Goal: Task Accomplishment & Management: Complete application form

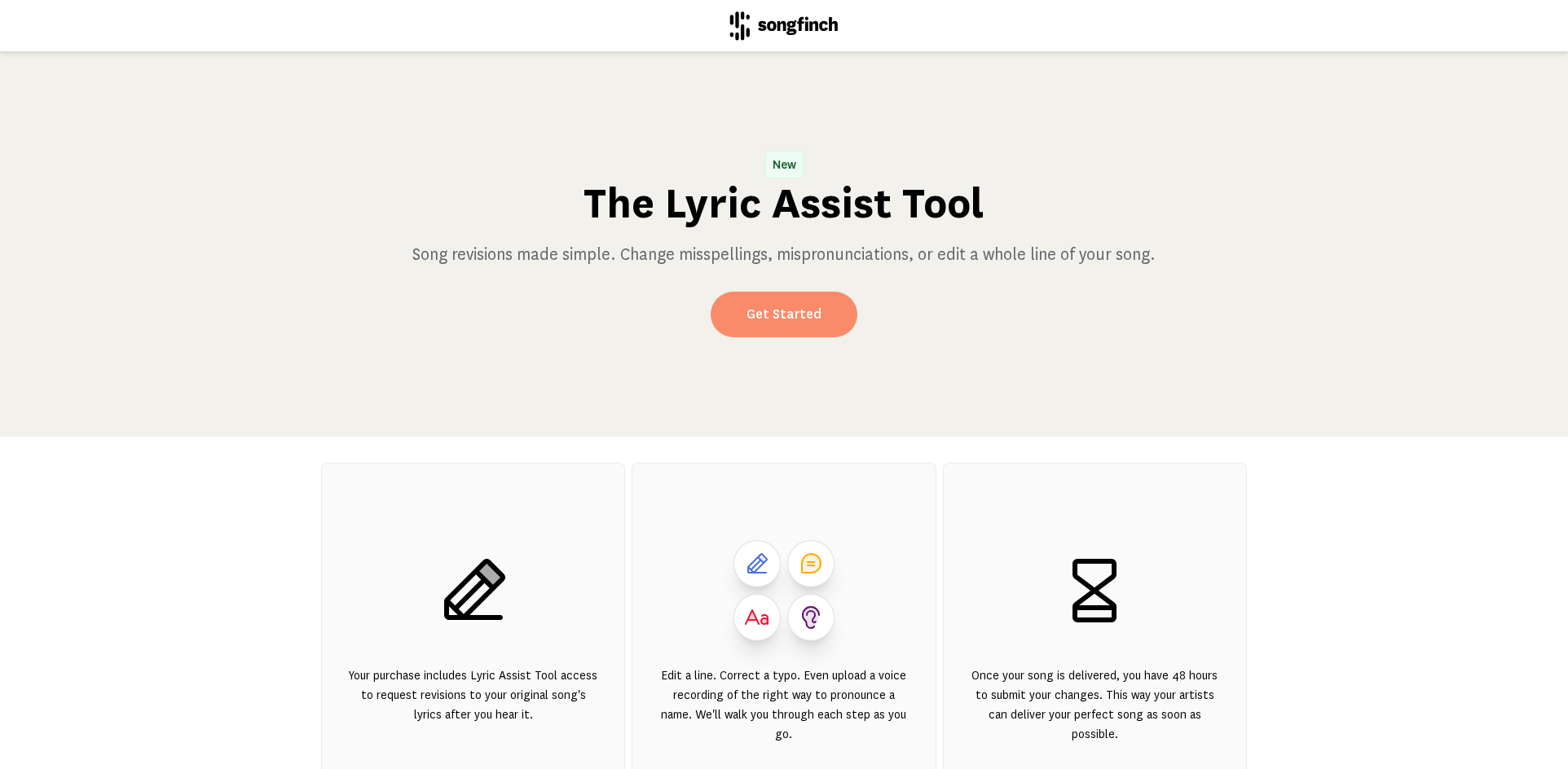
click at [769, 312] on link "Get Started" at bounding box center [783, 315] width 147 height 46
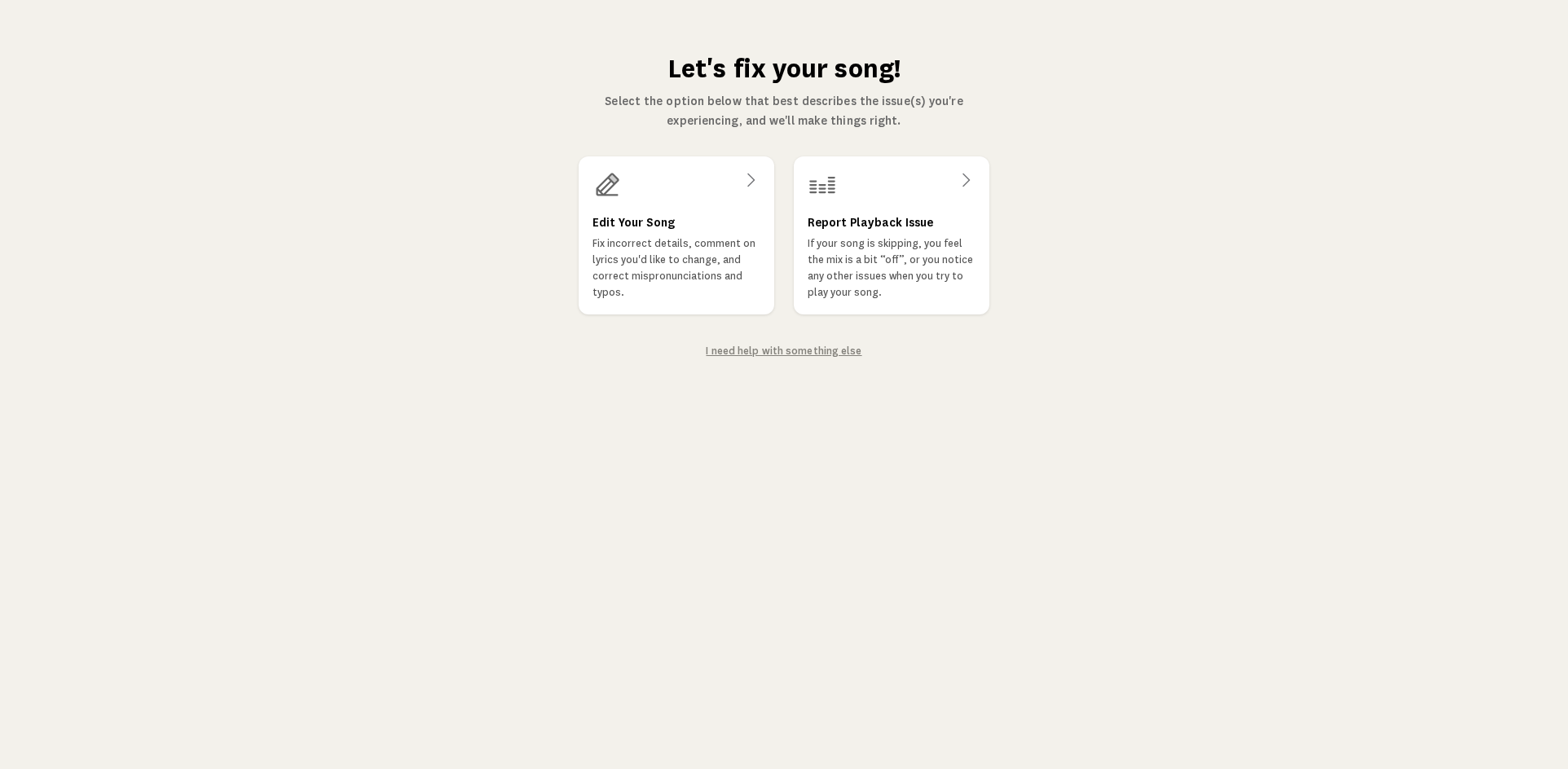
click at [774, 348] on link "I need help with something else" at bounding box center [783, 351] width 156 height 11
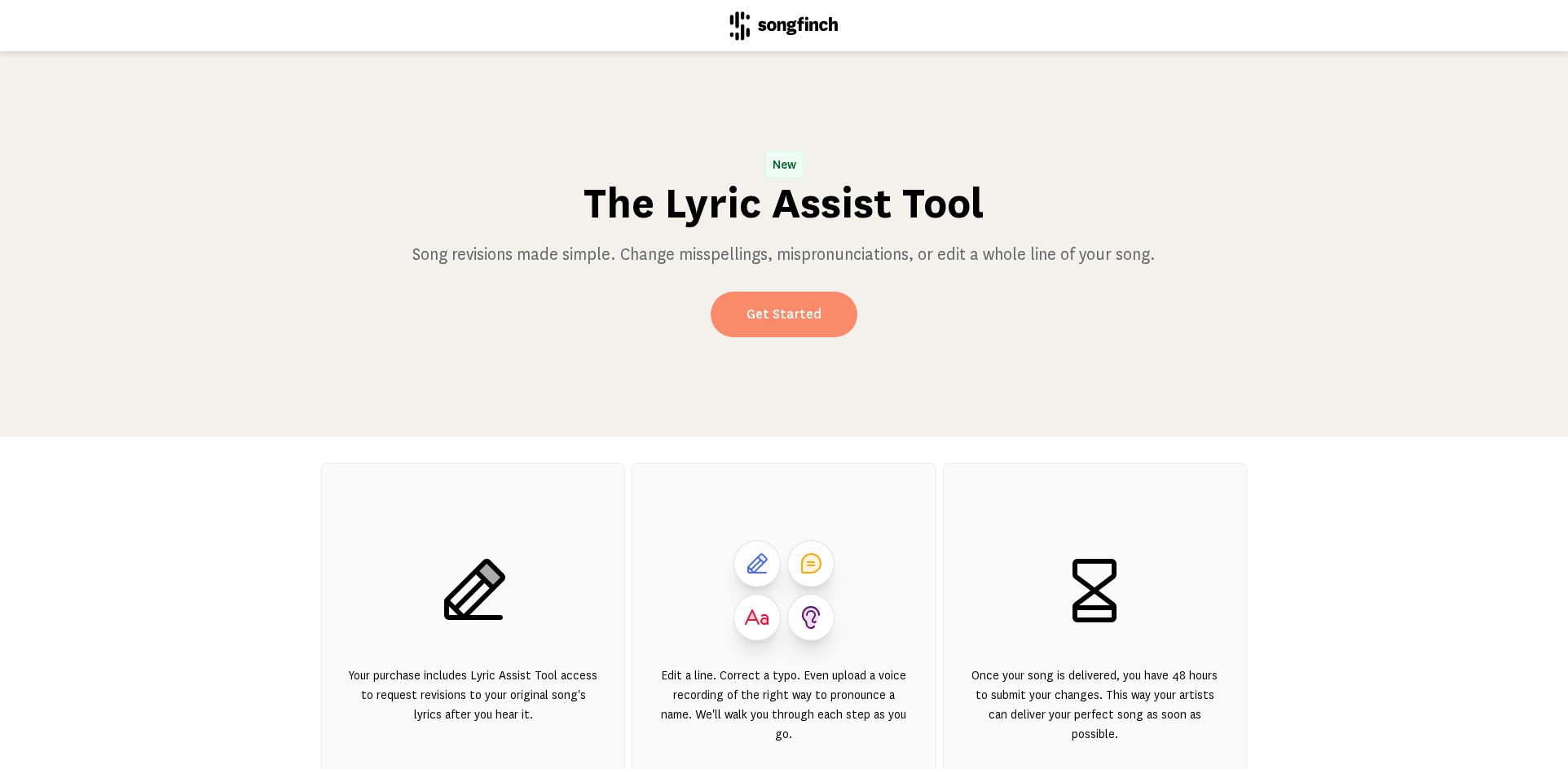
click at [765, 312] on link "Get Started" at bounding box center [783, 315] width 147 height 46
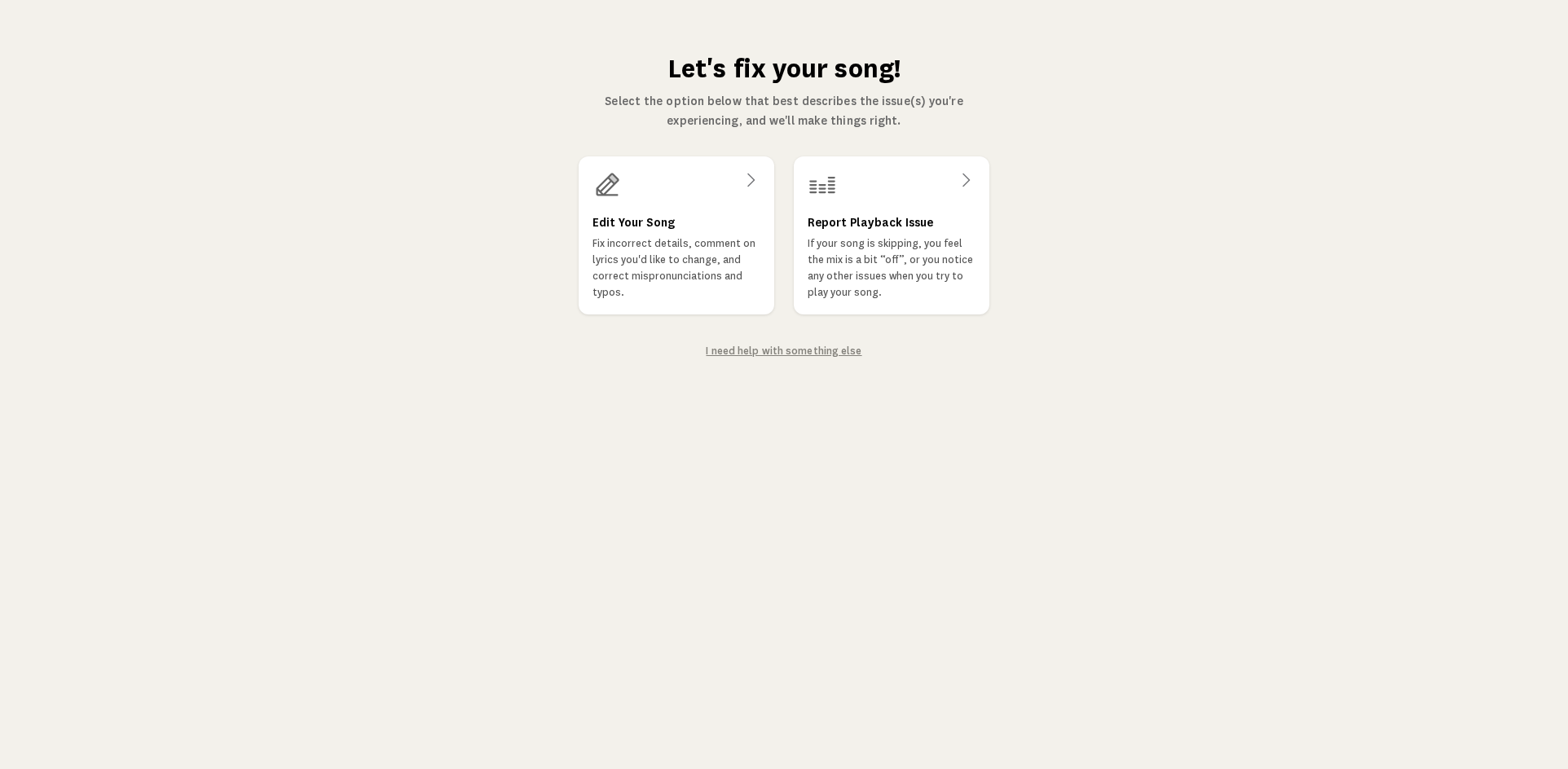
click at [785, 372] on div "Let's fix your song! Select the option below that best describes the issue(s) y…" at bounding box center [784, 384] width 1568 height 769
click at [605, 180] on icon at bounding box center [606, 184] width 30 height 30
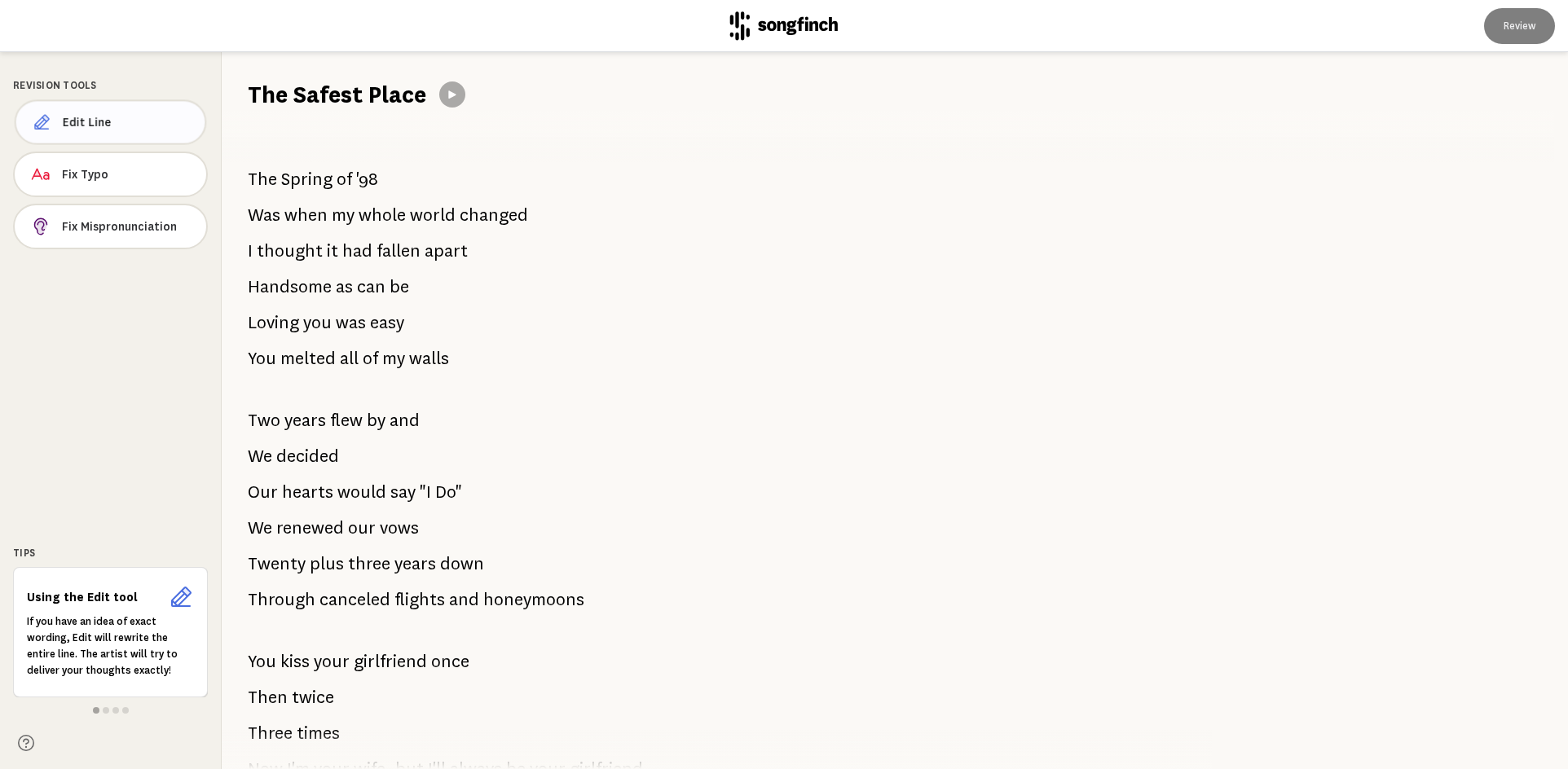
click at [101, 121] on span "Edit Line" at bounding box center [128, 122] width 130 height 16
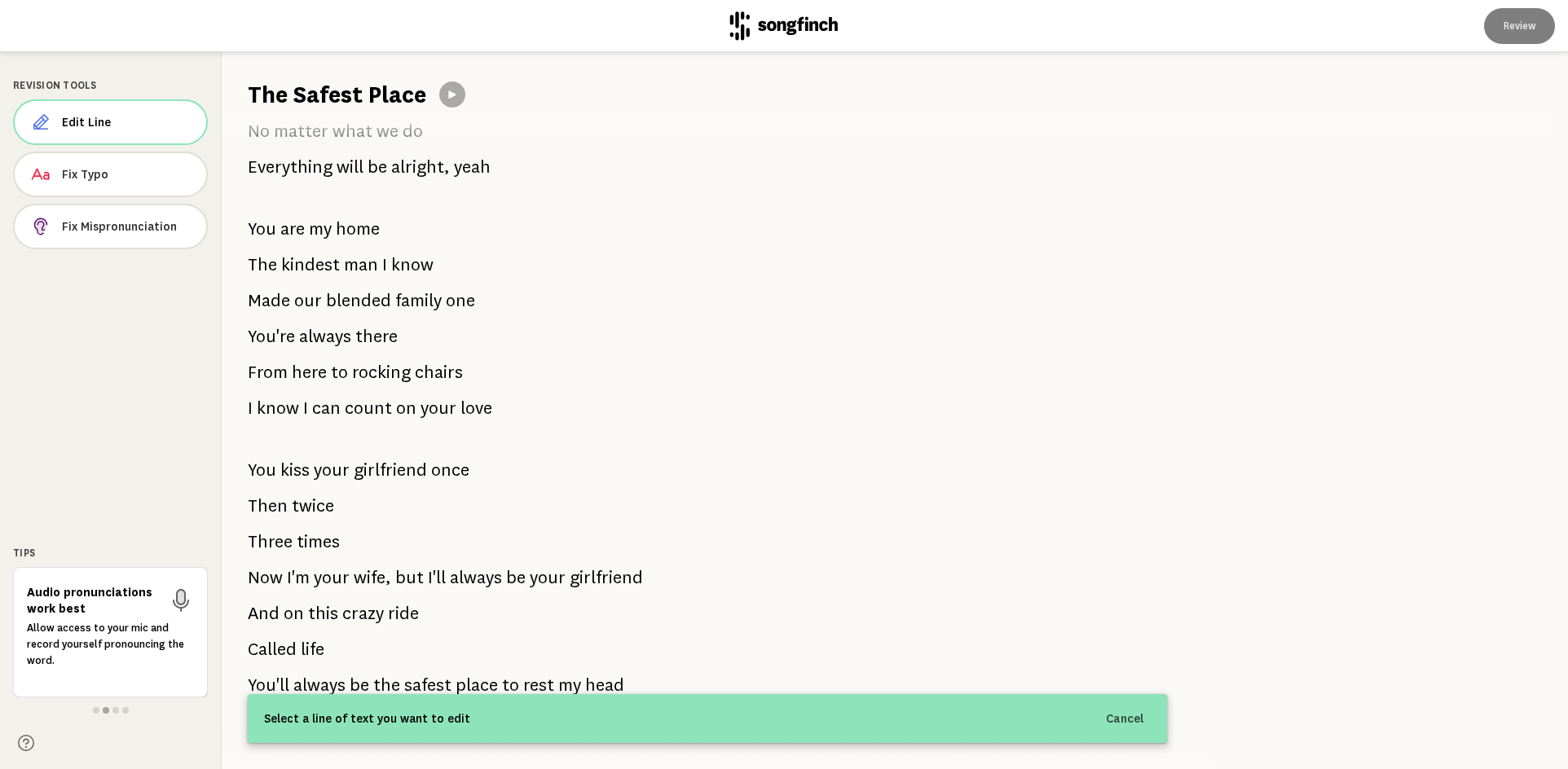
scroll to position [976, 0]
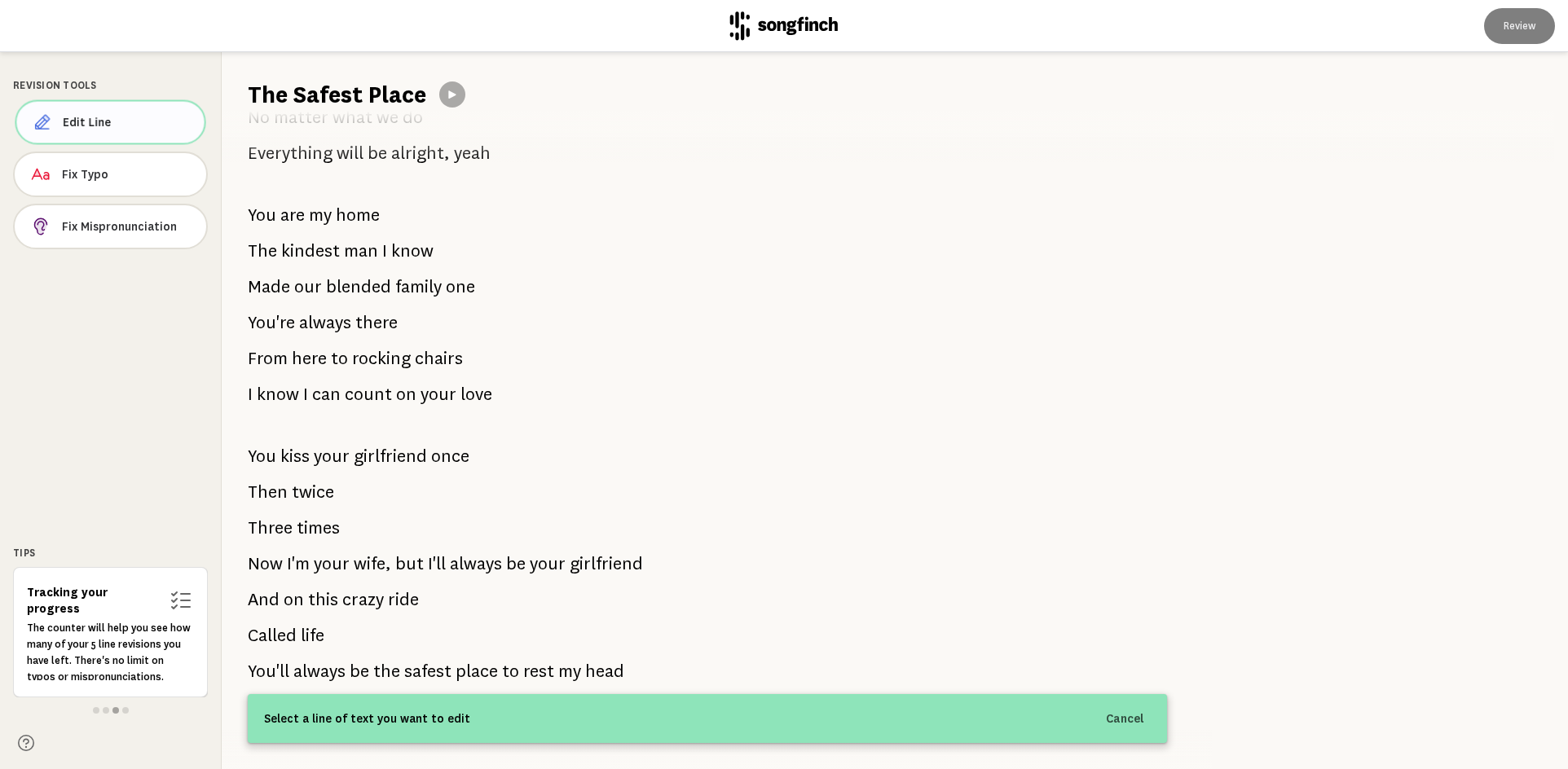
click at [89, 120] on span "Edit Line" at bounding box center [127, 122] width 129 height 16
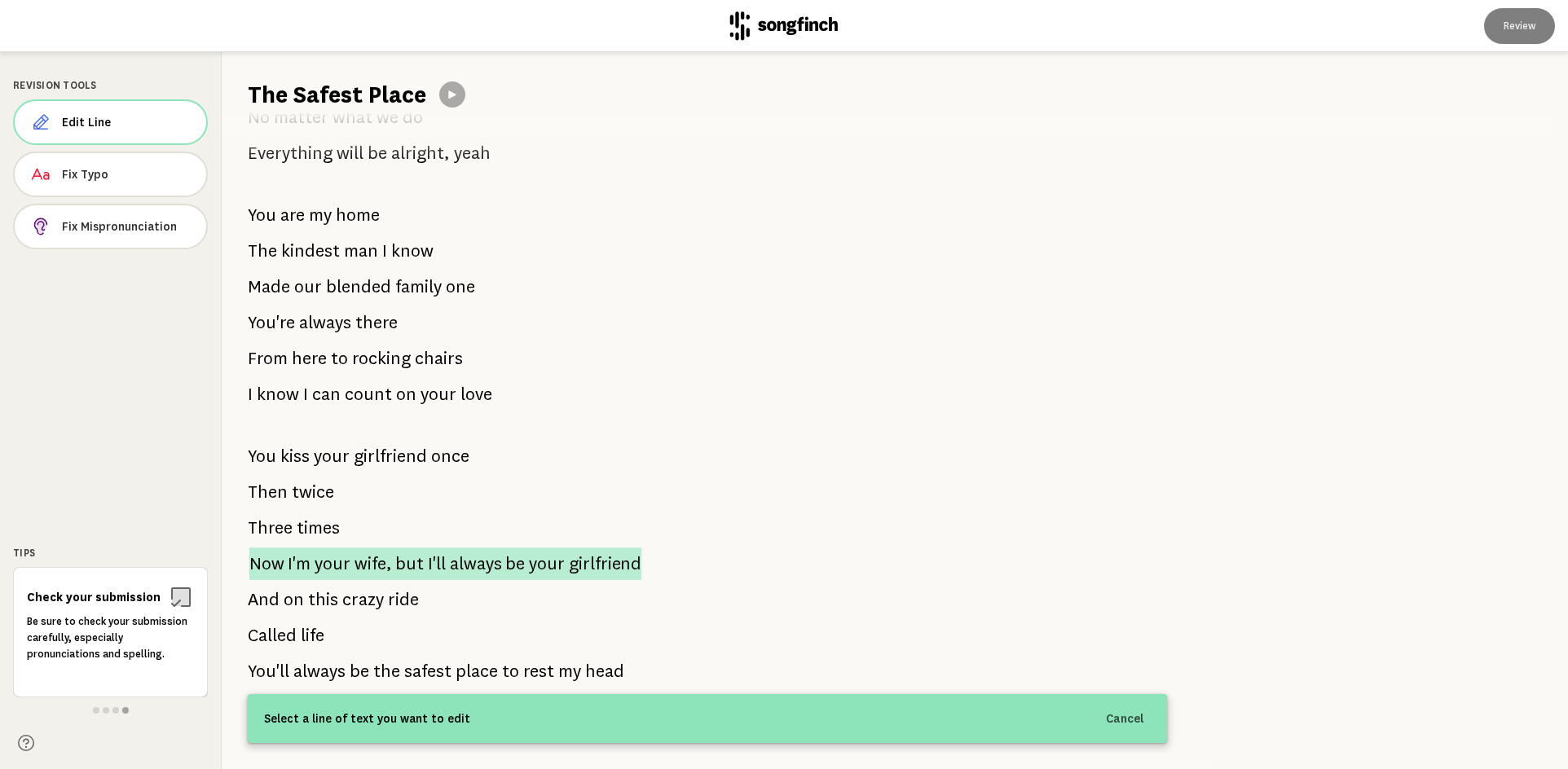
click at [572, 548] on span "girlfriend" at bounding box center [604, 564] width 72 height 33
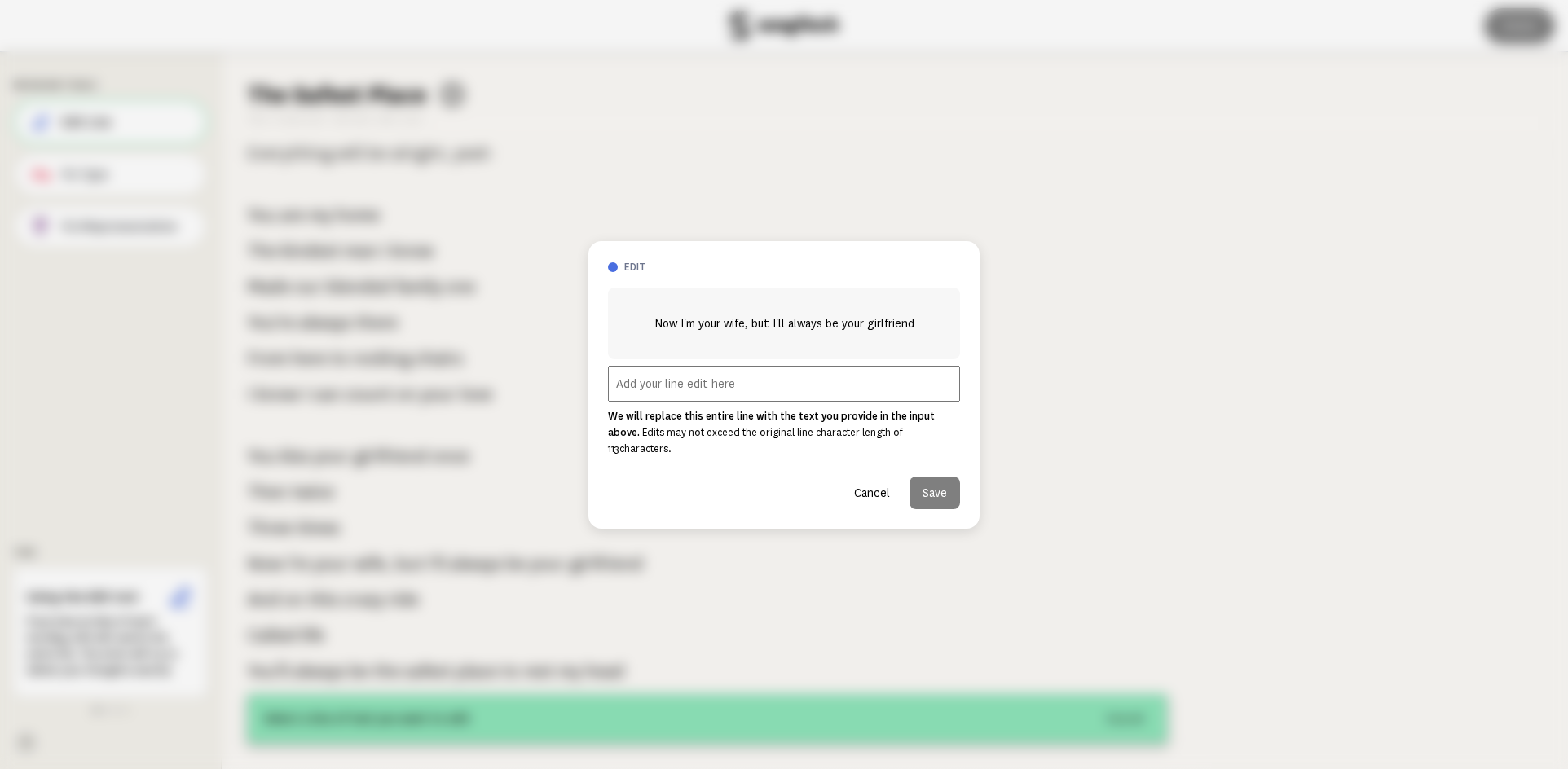
click at [625, 387] on input "text" at bounding box center [783, 384] width 352 height 36
type input "n"
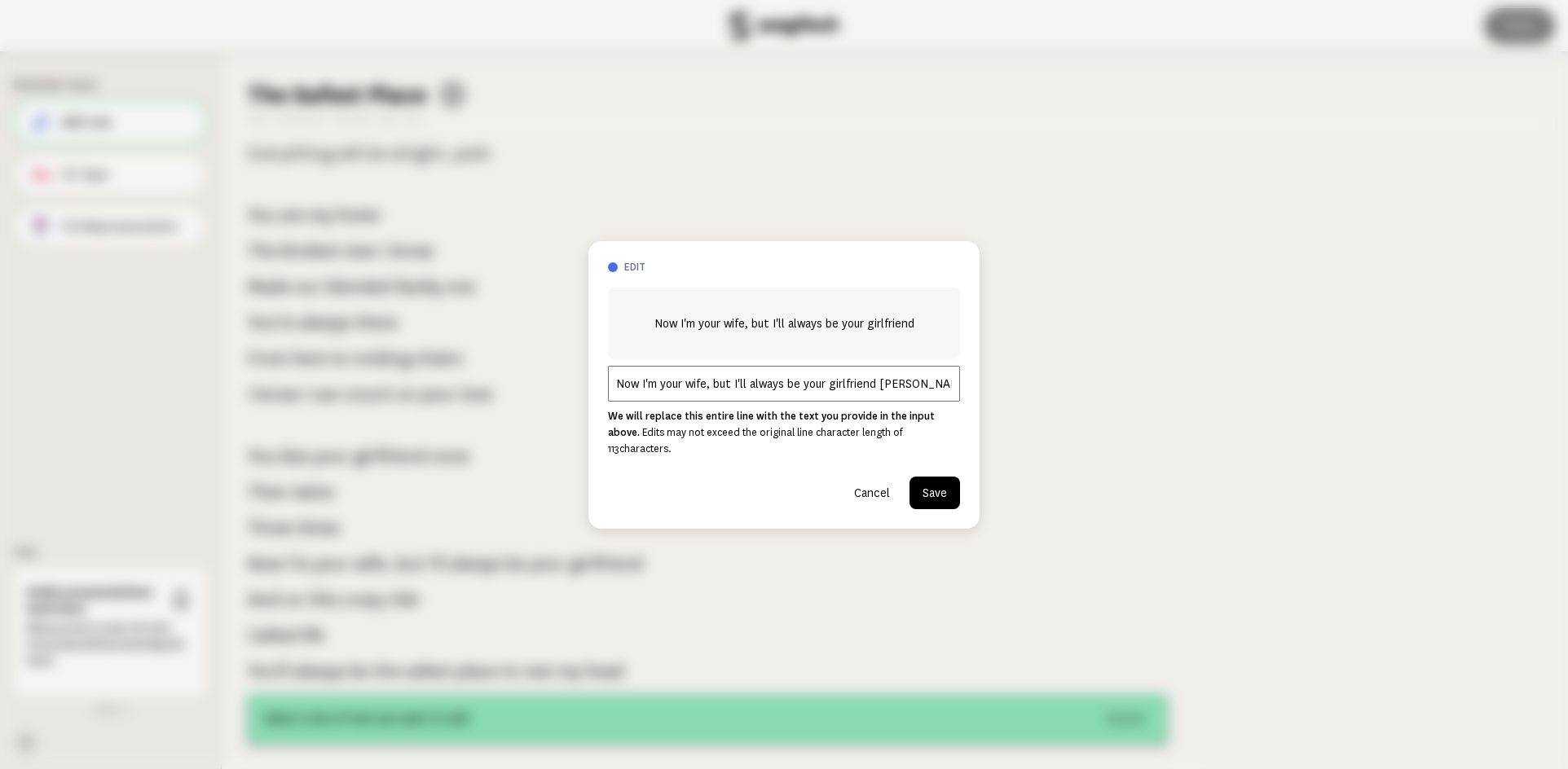
type input "Now I'm your wife, but I'll always be your girlfriend John"
click at [937, 483] on button "Save" at bounding box center [935, 493] width 51 height 33
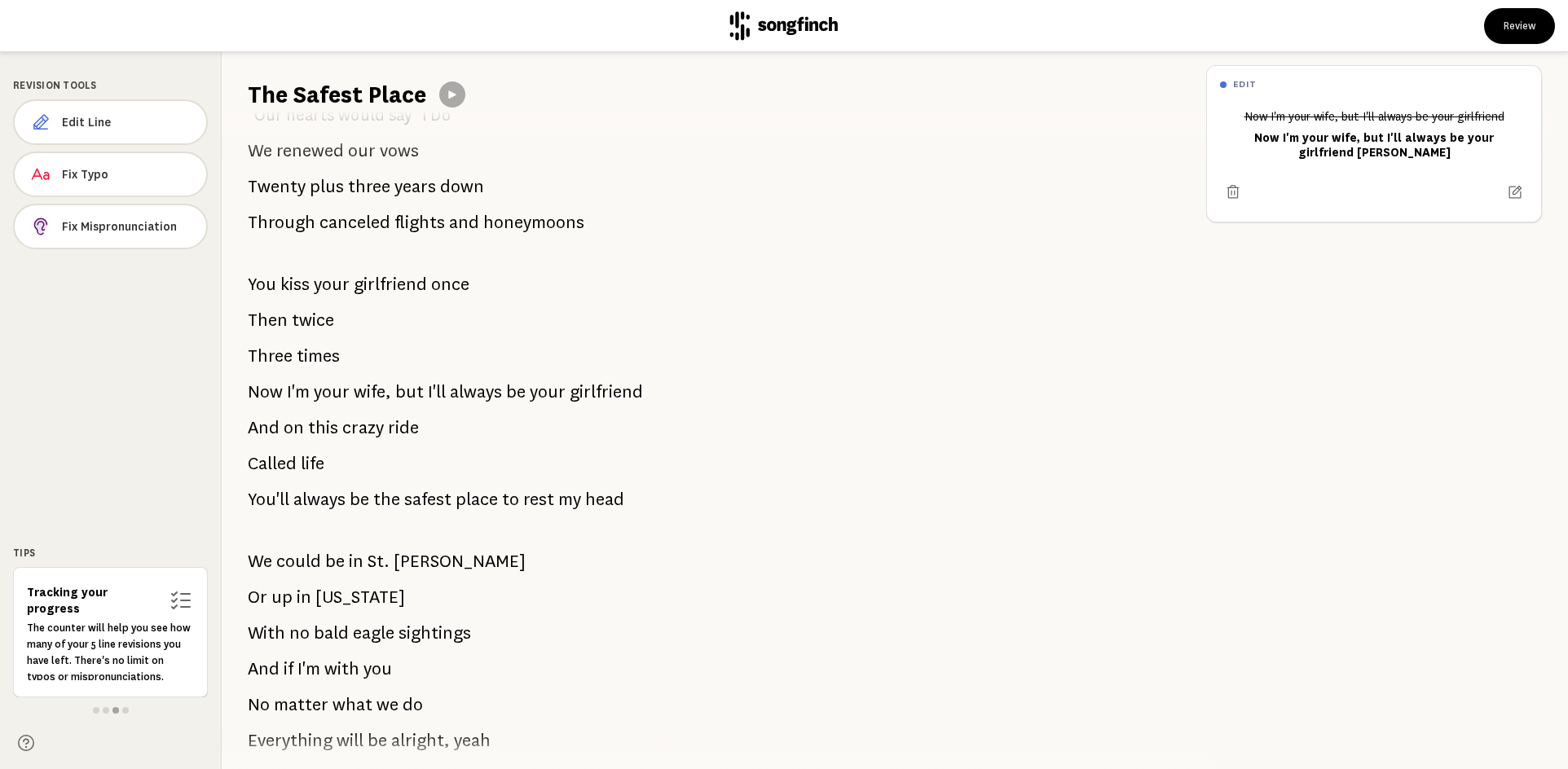
scroll to position [375, 0]
click at [420, 394] on span "but" at bounding box center [409, 394] width 29 height 33
drag, startPoint x: 243, startPoint y: 394, endPoint x: 481, endPoint y: 403, distance: 238.2
click at [481, 403] on div "The Spring of '98 Was when my whole world changed I thought it had fallen apart…" at bounding box center [707, 439] width 971 height 658
drag, startPoint x: 652, startPoint y: 392, endPoint x: 371, endPoint y: 389, distance: 281.0
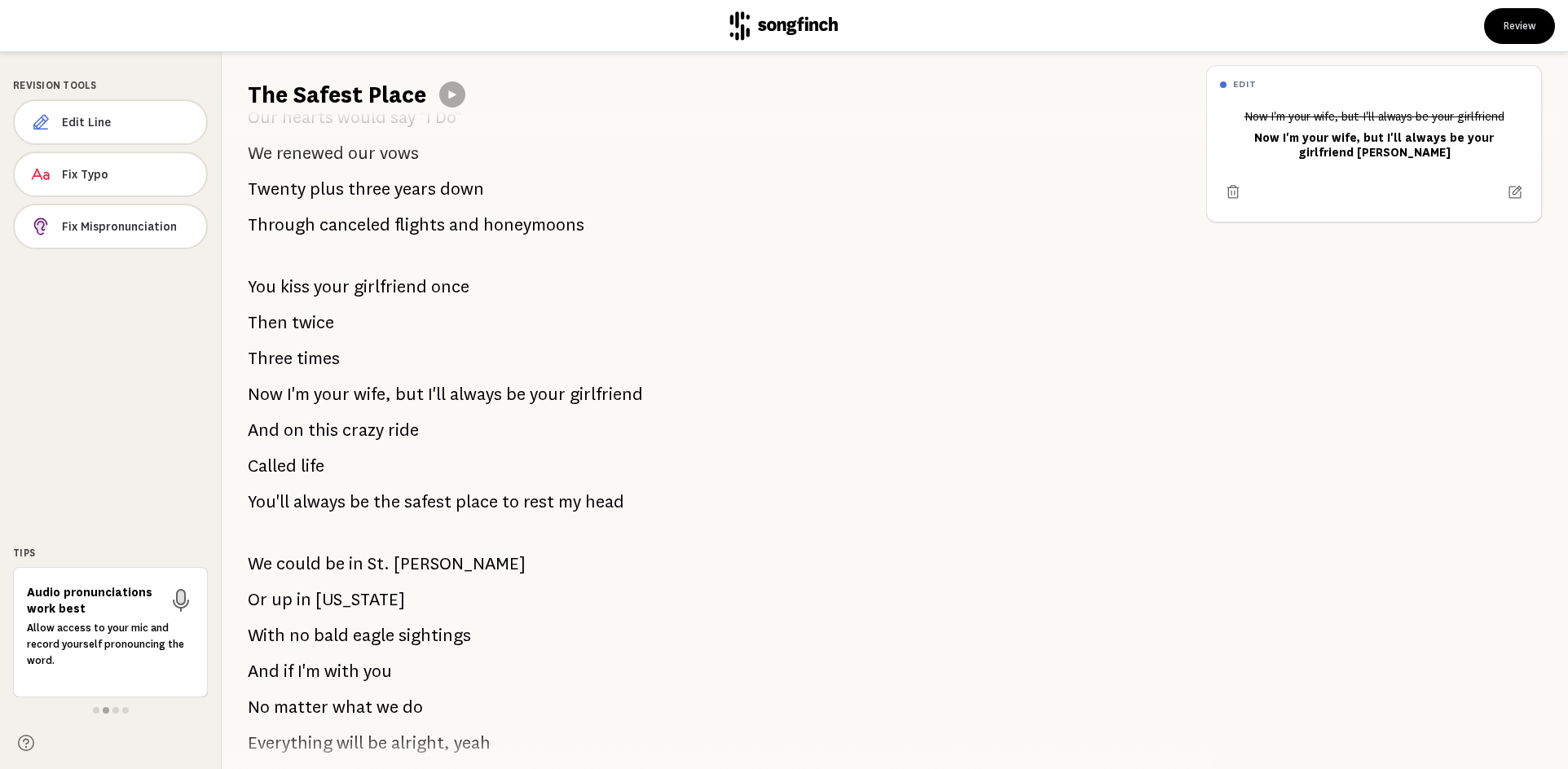
click at [371, 389] on div "The Spring of '98 Was when my whole world changed I thought it had fallen apart…" at bounding box center [707, 439] width 971 height 658
click at [1506, 199] on icon at bounding box center [1514, 192] width 16 height 16
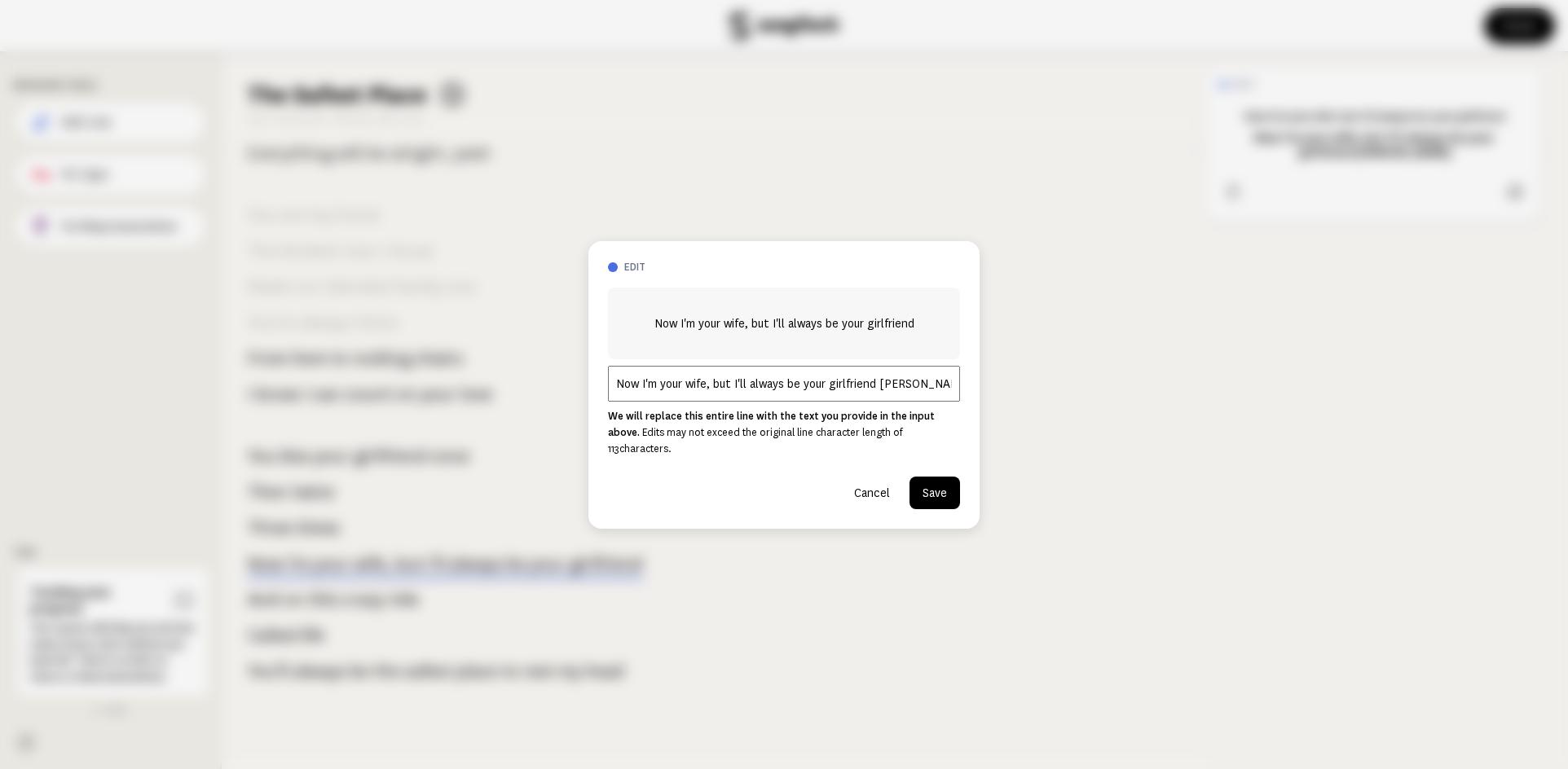
scroll to position [976, 0]
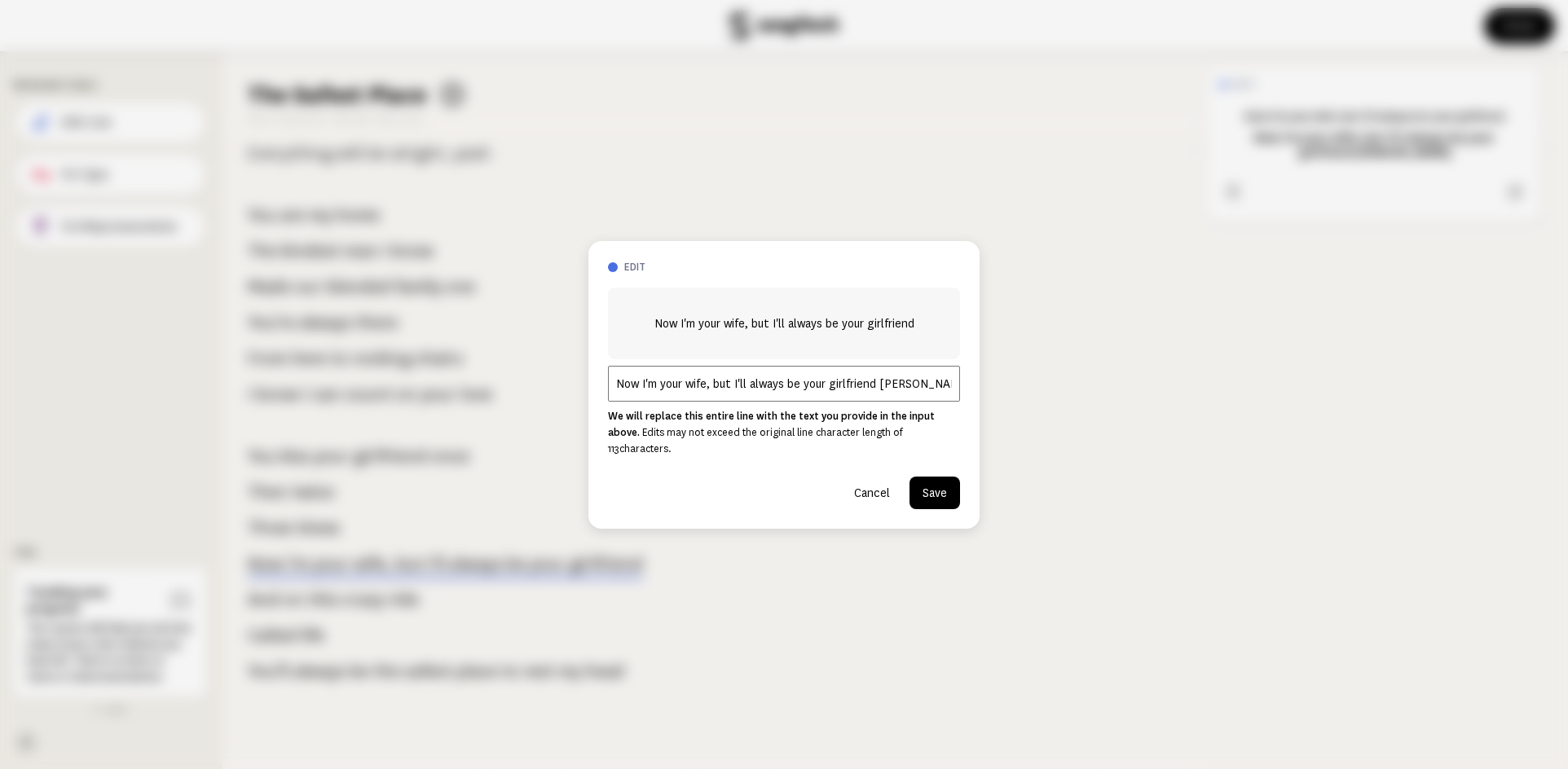
click at [873, 481] on button "Cancel" at bounding box center [872, 493] width 62 height 33
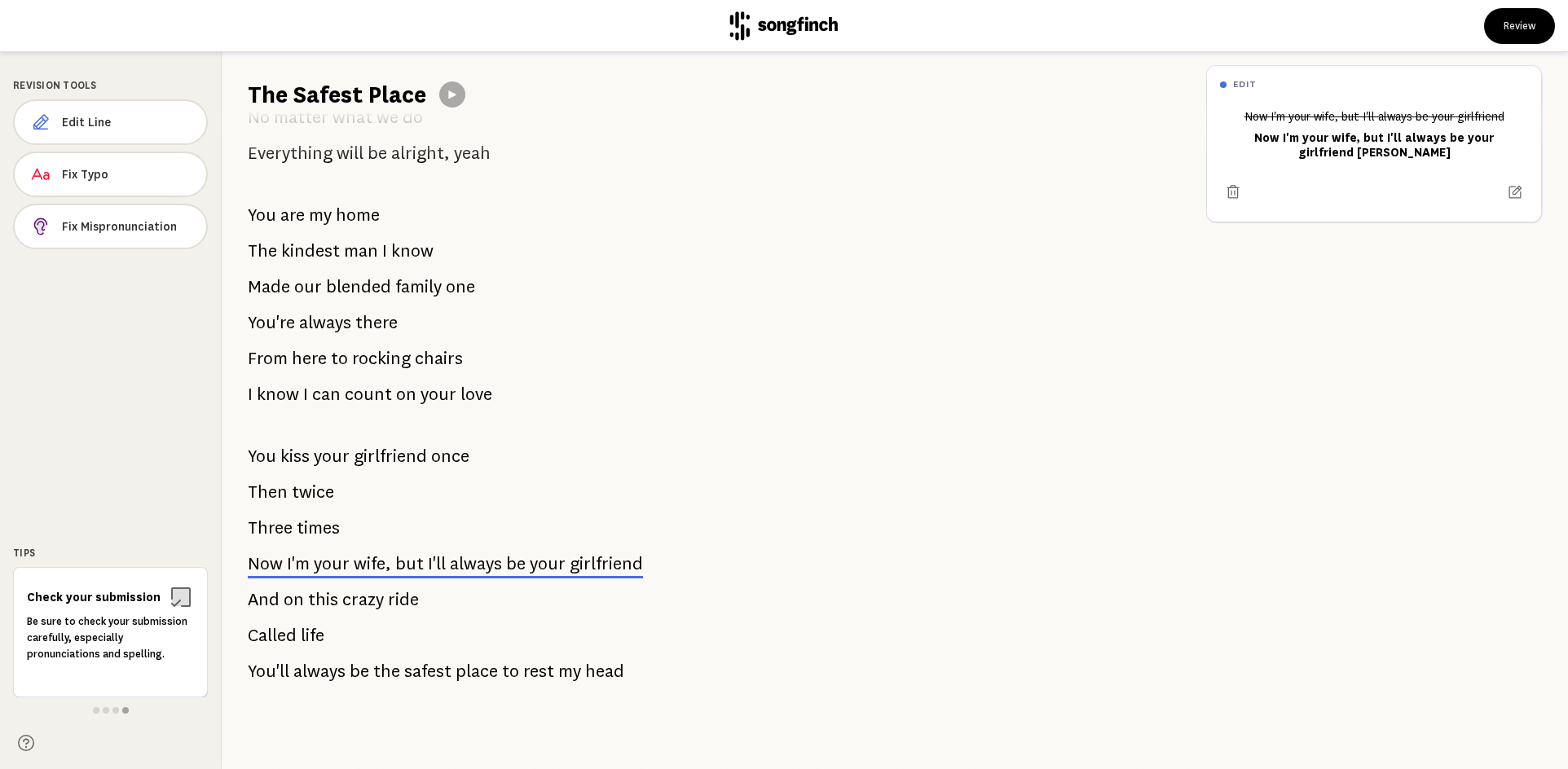
click at [462, 554] on span "always" at bounding box center [476, 564] width 52 height 20
click at [472, 218] on div "Review Revision Tools Edit Line Fix Typo Fix Mispronunciation Tips Audio pronun…" at bounding box center [784, 384] width 1568 height 769
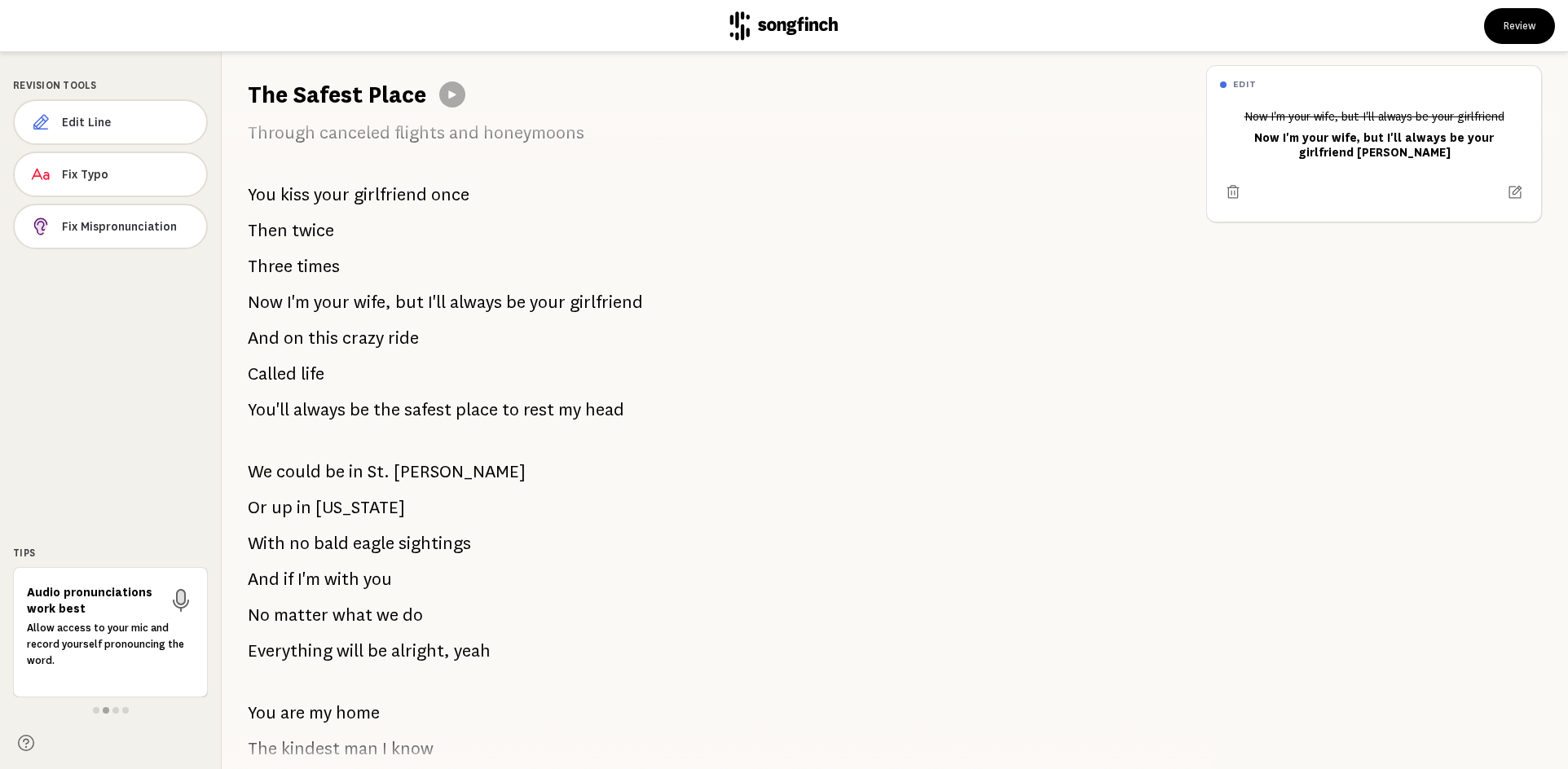
scroll to position [448, 0]
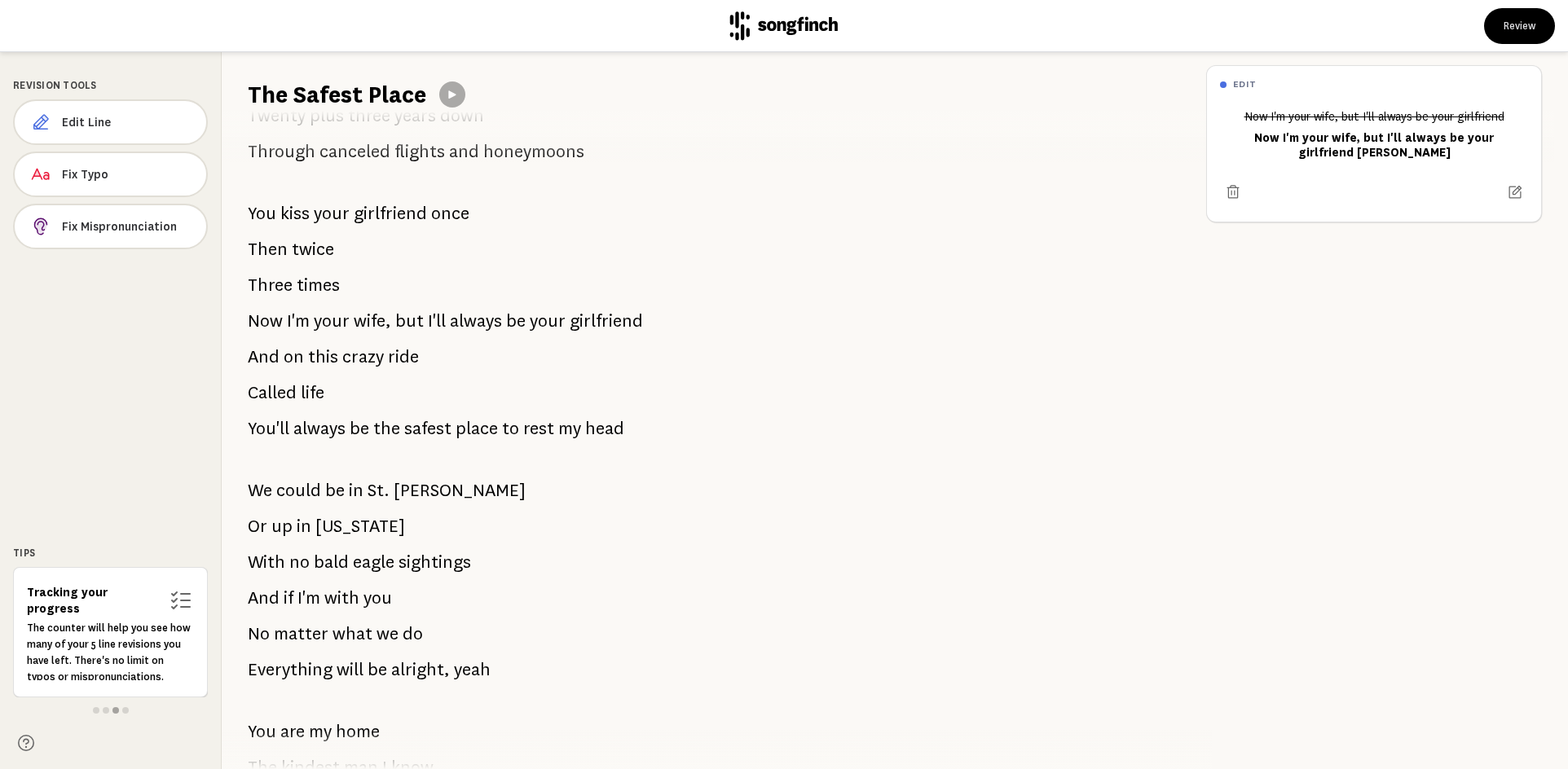
drag, startPoint x: 245, startPoint y: 316, endPoint x: 434, endPoint y: 331, distance: 189.6
click at [434, 331] on div "The Spring of '98 Was when my whole world changed I thought it had fallen apart…" at bounding box center [707, 439] width 971 height 658
click at [1375, 309] on div "edit Now I'm your wife, but I'll always be your girlfriend Now I'm your wife, b…" at bounding box center [1380, 411] width 375 height 717
click at [271, 316] on span "Now" at bounding box center [265, 321] width 35 height 33
click at [103, 123] on span "Edit Line" at bounding box center [128, 122] width 131 height 16
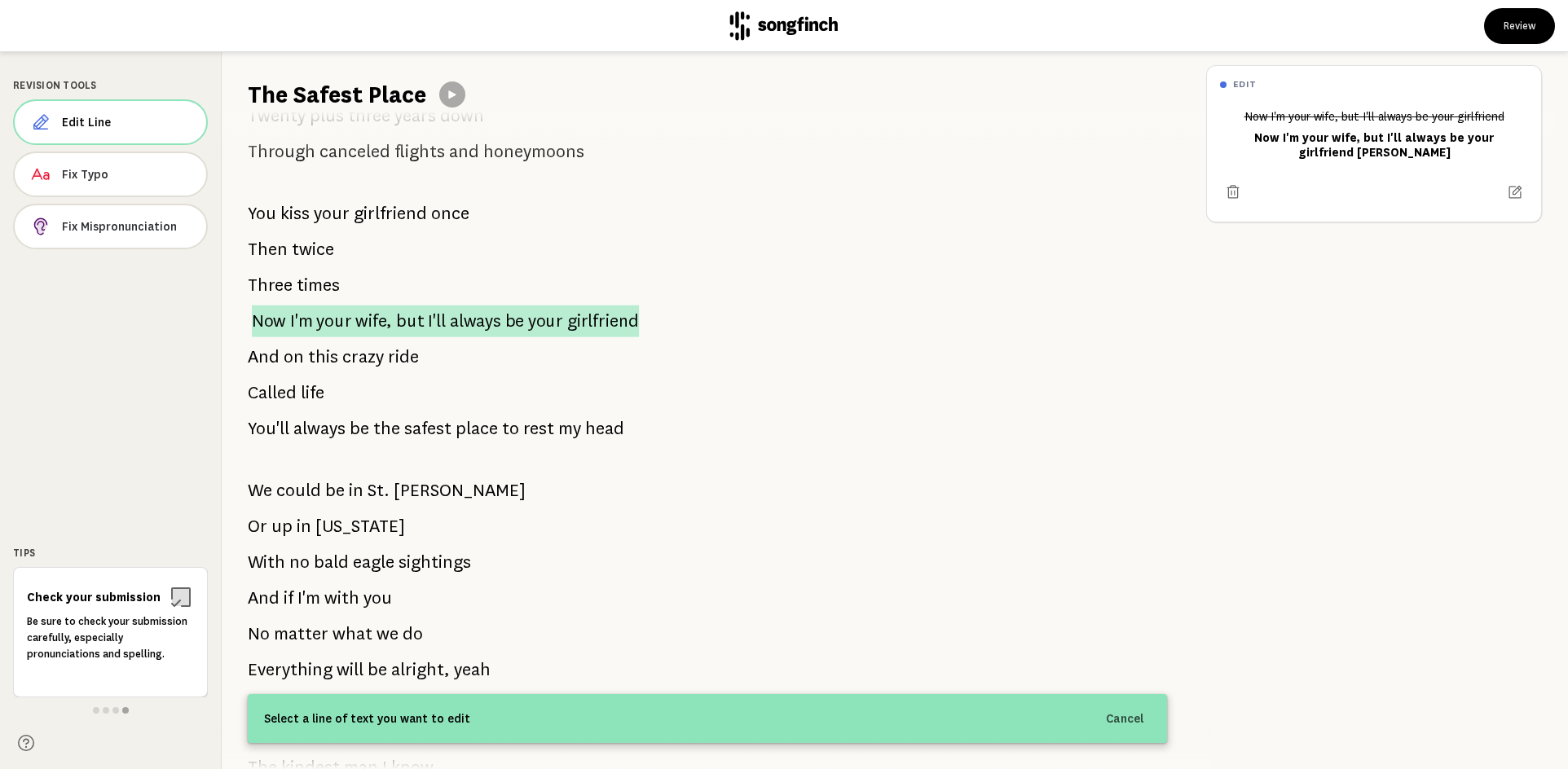
click at [270, 316] on span "Now" at bounding box center [269, 321] width 34 height 32
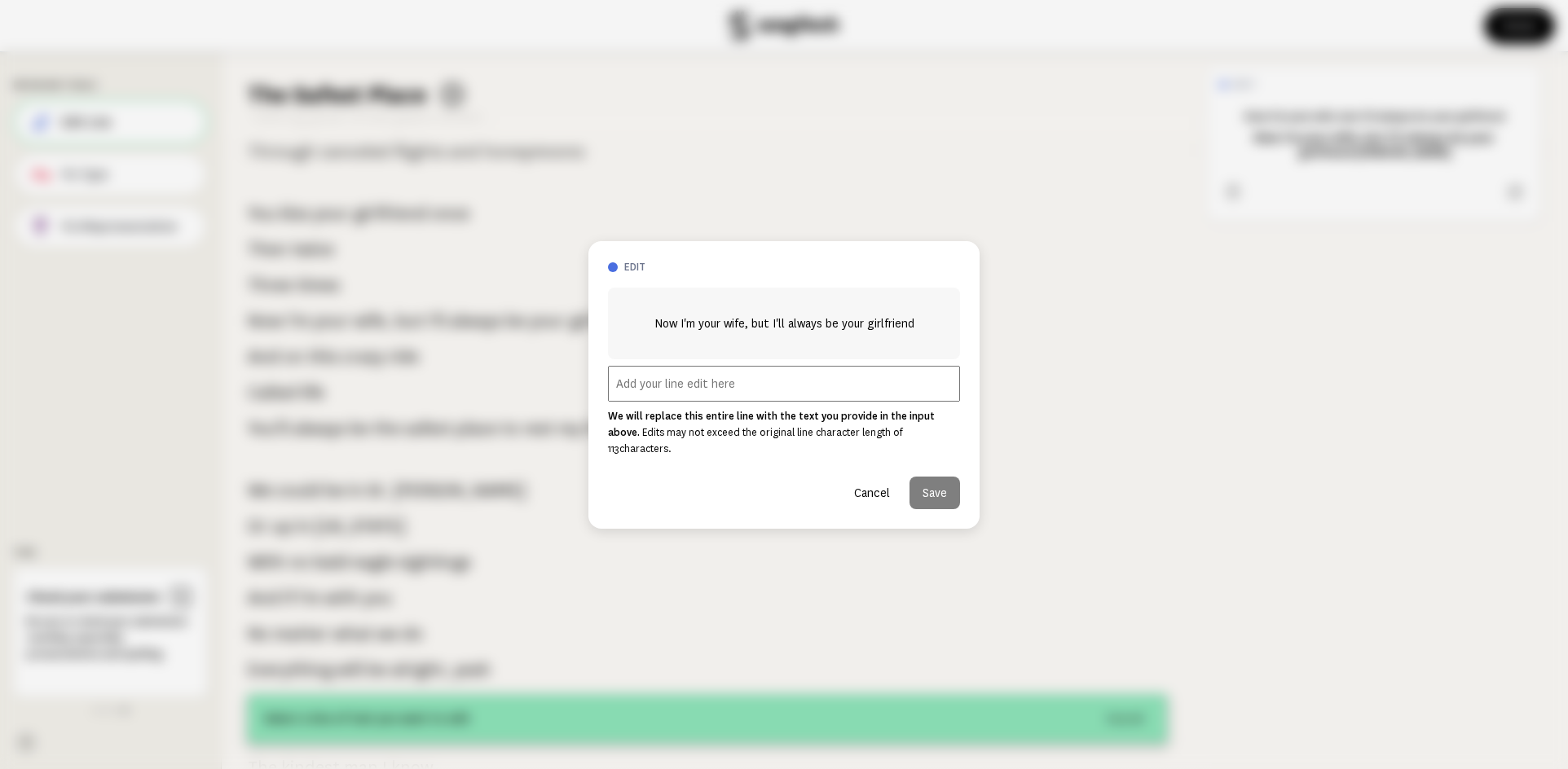
click at [620, 395] on input "text" at bounding box center [783, 384] width 352 height 36
type input "Now I'm your wife, but I'll always be your girlfriend John"
click at [937, 484] on button "Save" at bounding box center [935, 493] width 51 height 33
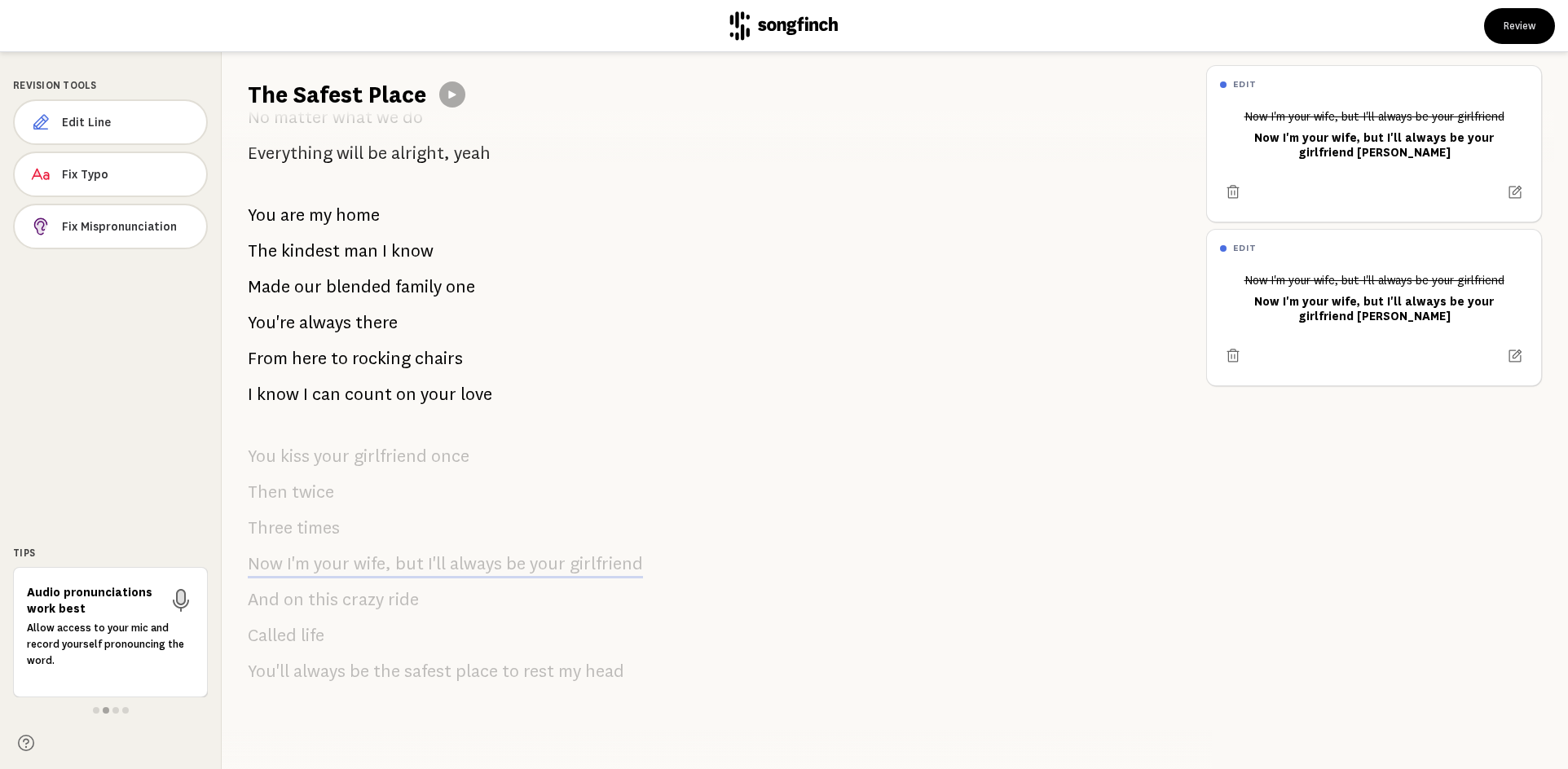
scroll to position [578, 0]
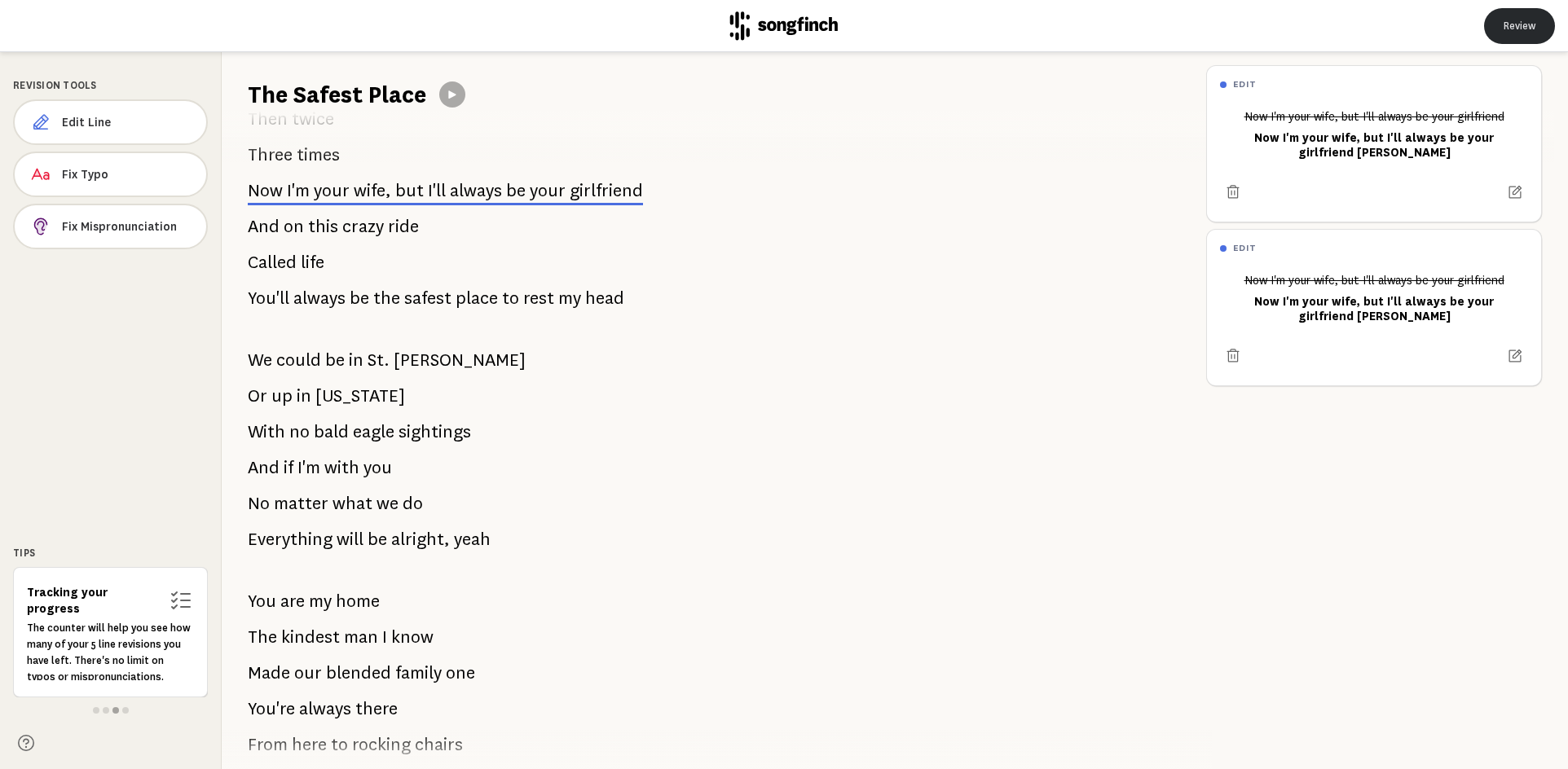
click at [1511, 27] on button "Review" at bounding box center [1519, 26] width 71 height 36
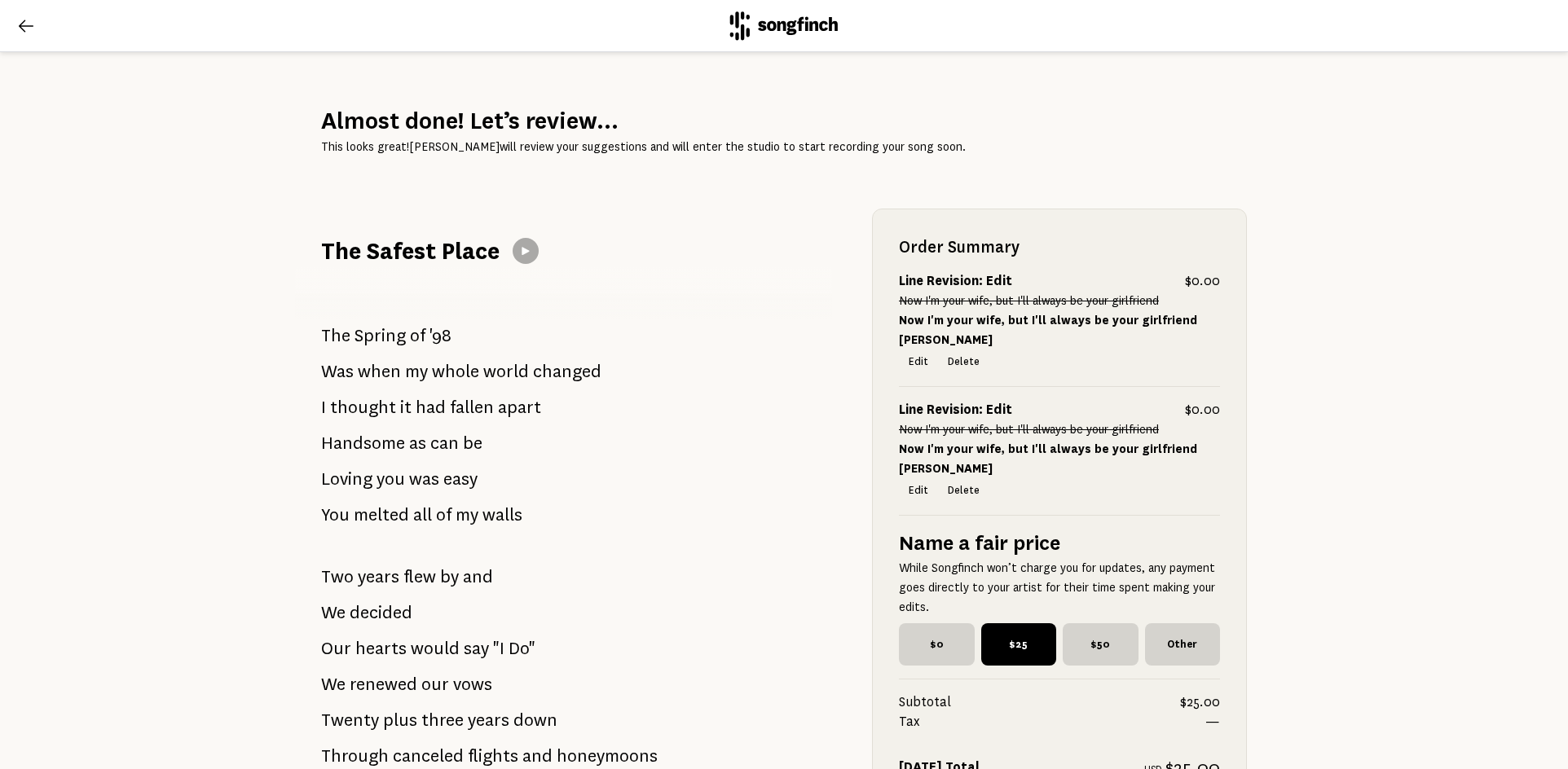
click at [30, 25] on icon at bounding box center [26, 26] width 20 height 20
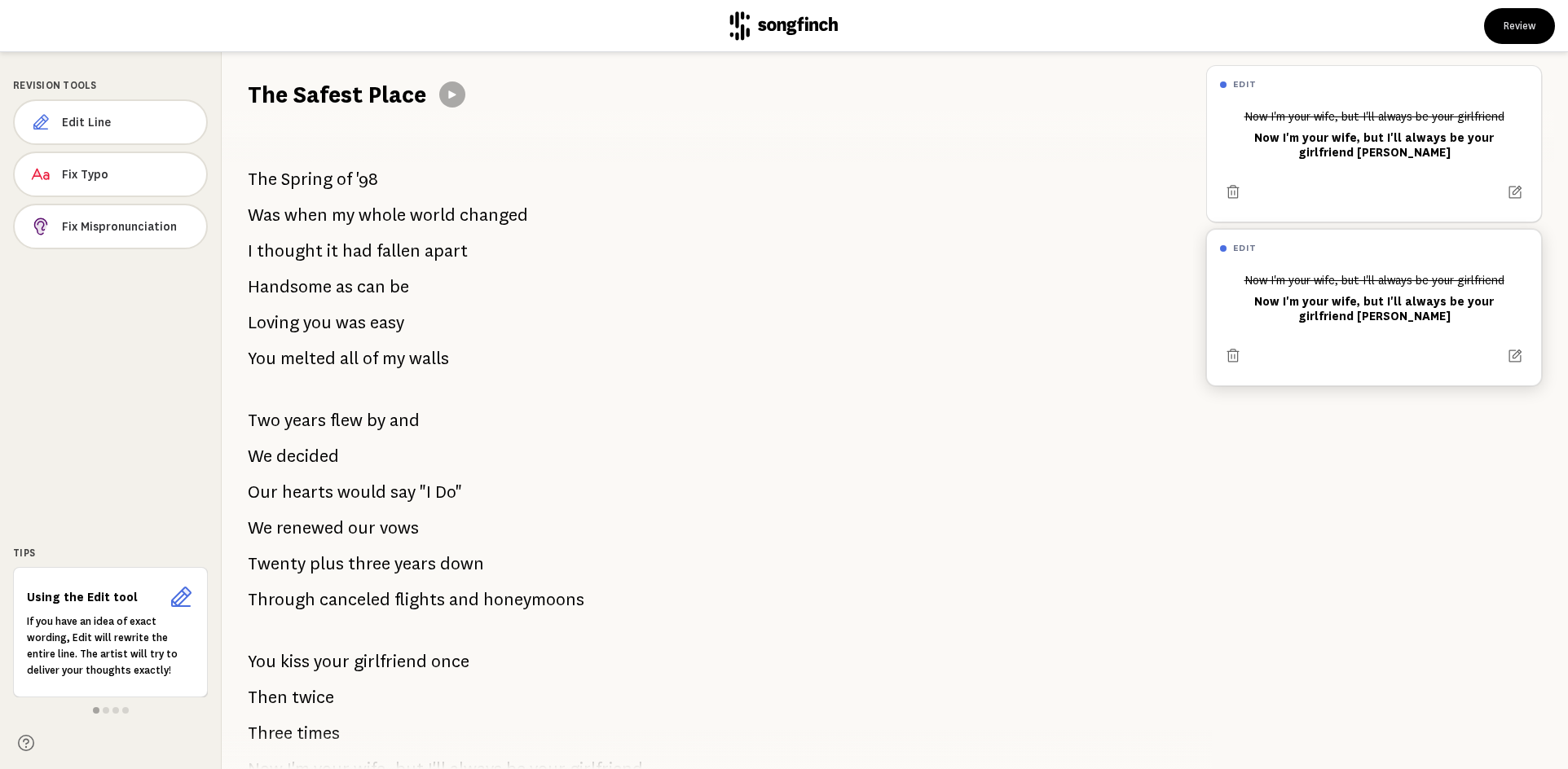
click at [29, 25] on header "Review" at bounding box center [784, 26] width 1568 height 52
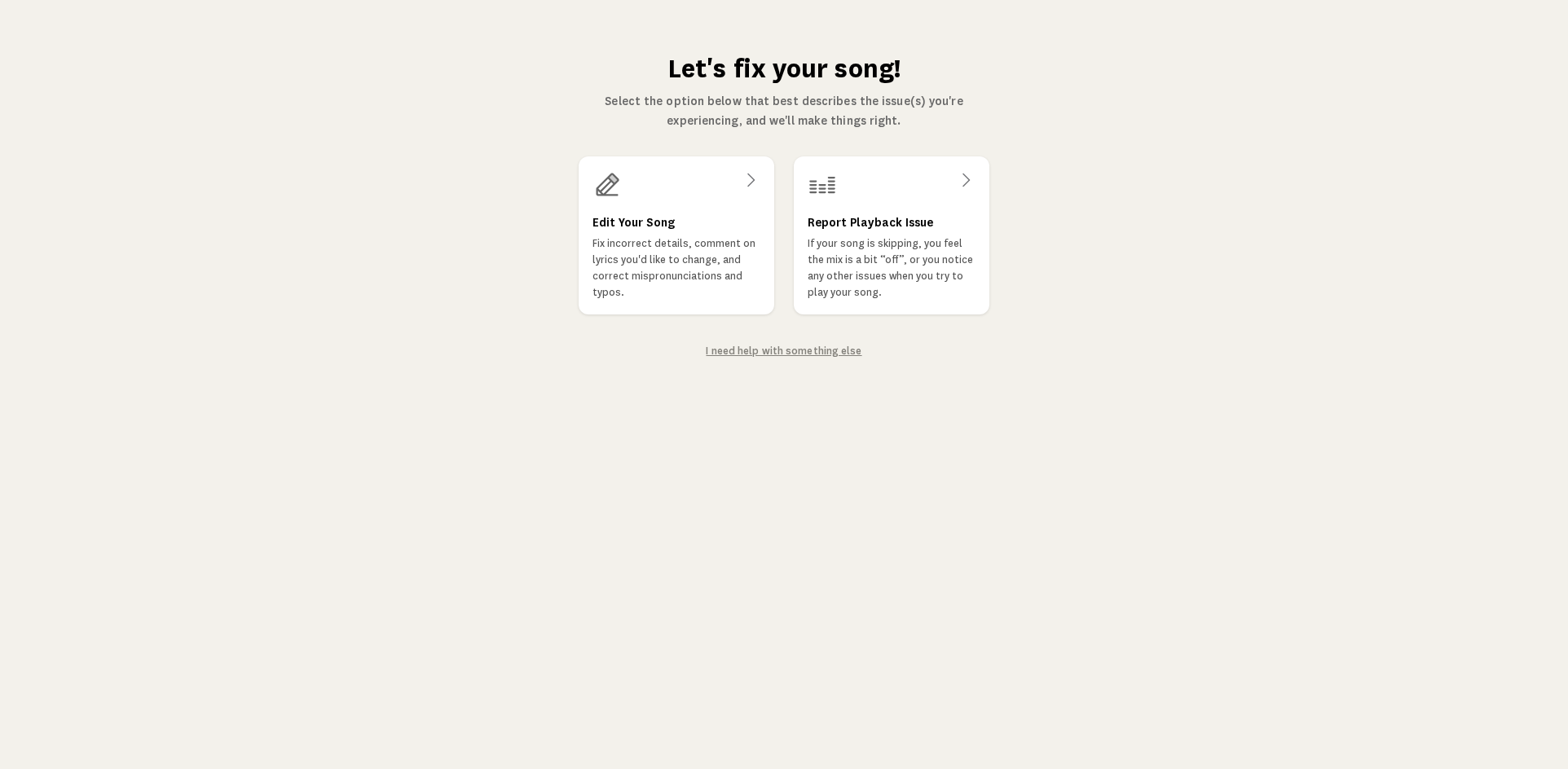
click at [790, 350] on link "I need help with something else" at bounding box center [783, 351] width 156 height 11
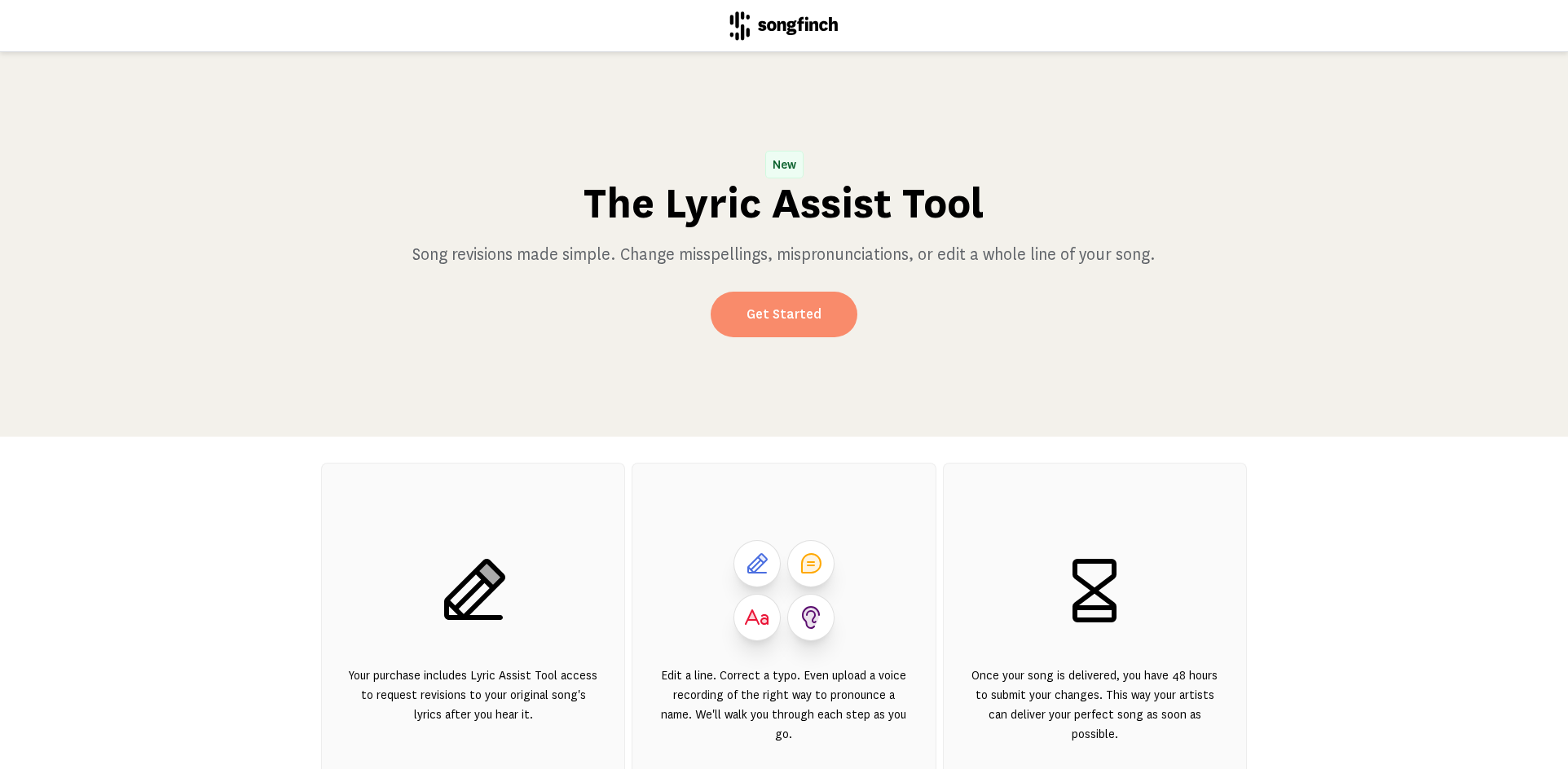
click at [768, 315] on link "Get Started" at bounding box center [783, 315] width 147 height 46
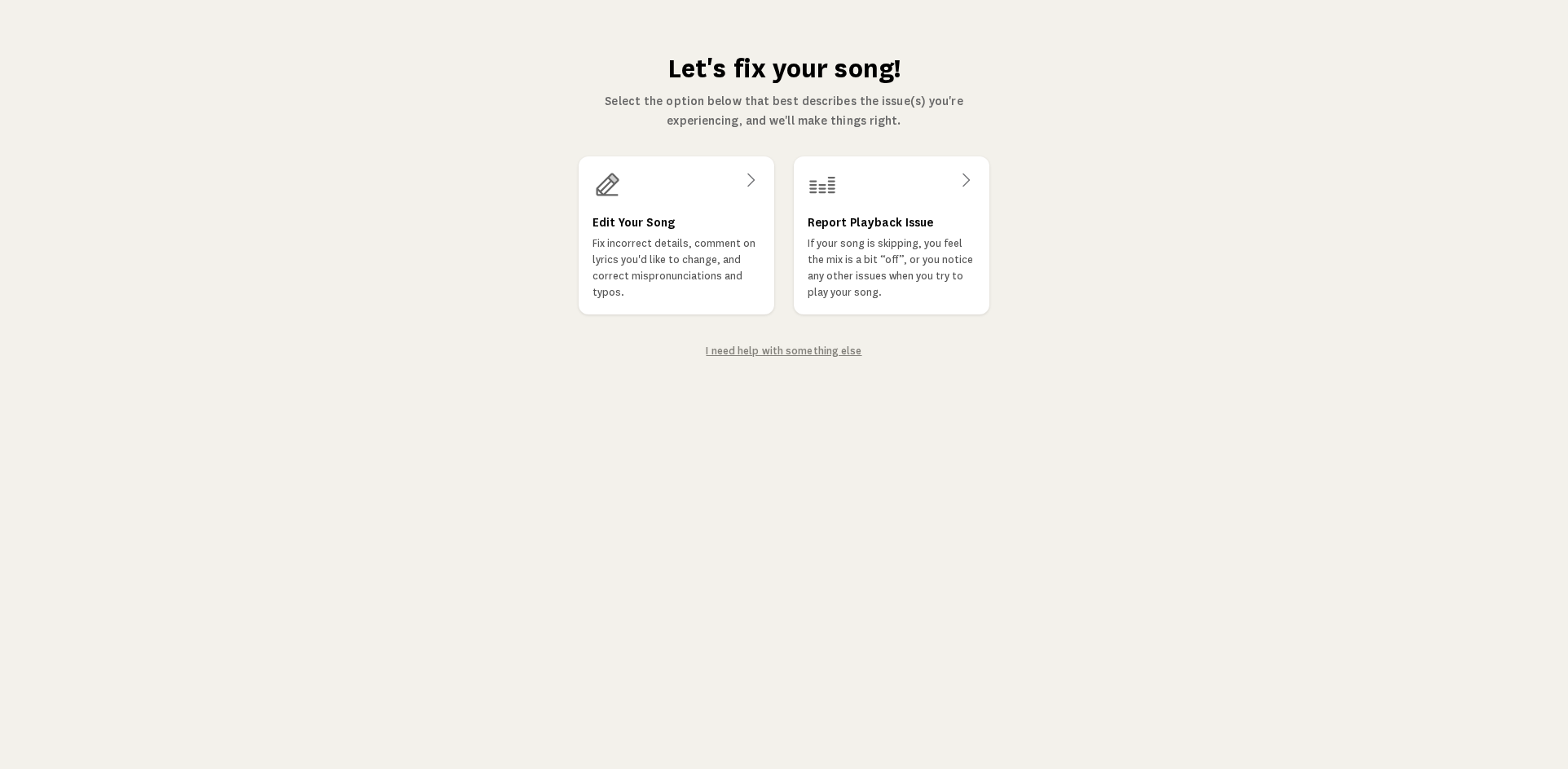
click at [776, 348] on link "I need help with something else" at bounding box center [783, 351] width 156 height 11
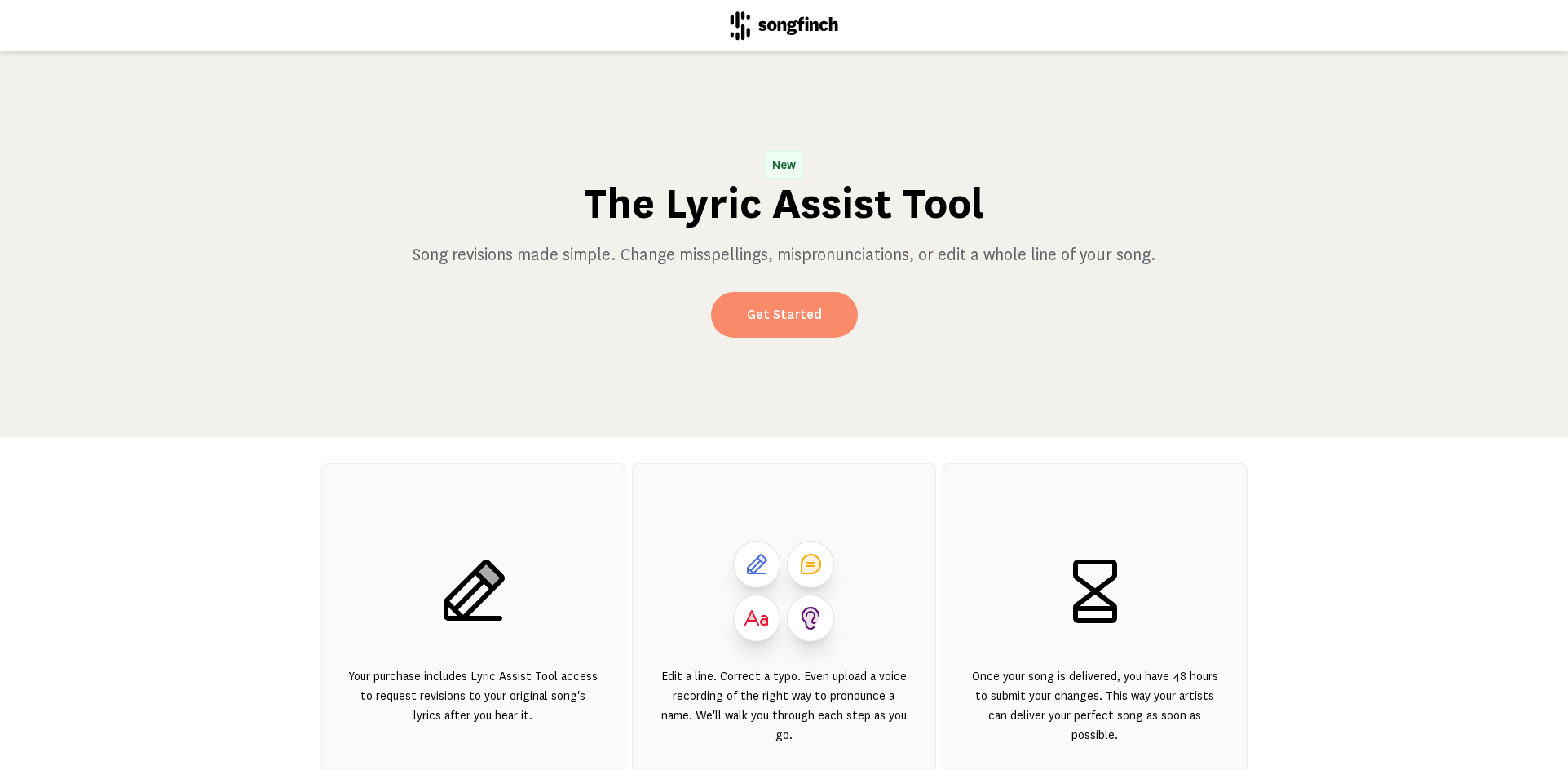
click at [783, 311] on link "Get Started" at bounding box center [784, 315] width 147 height 46
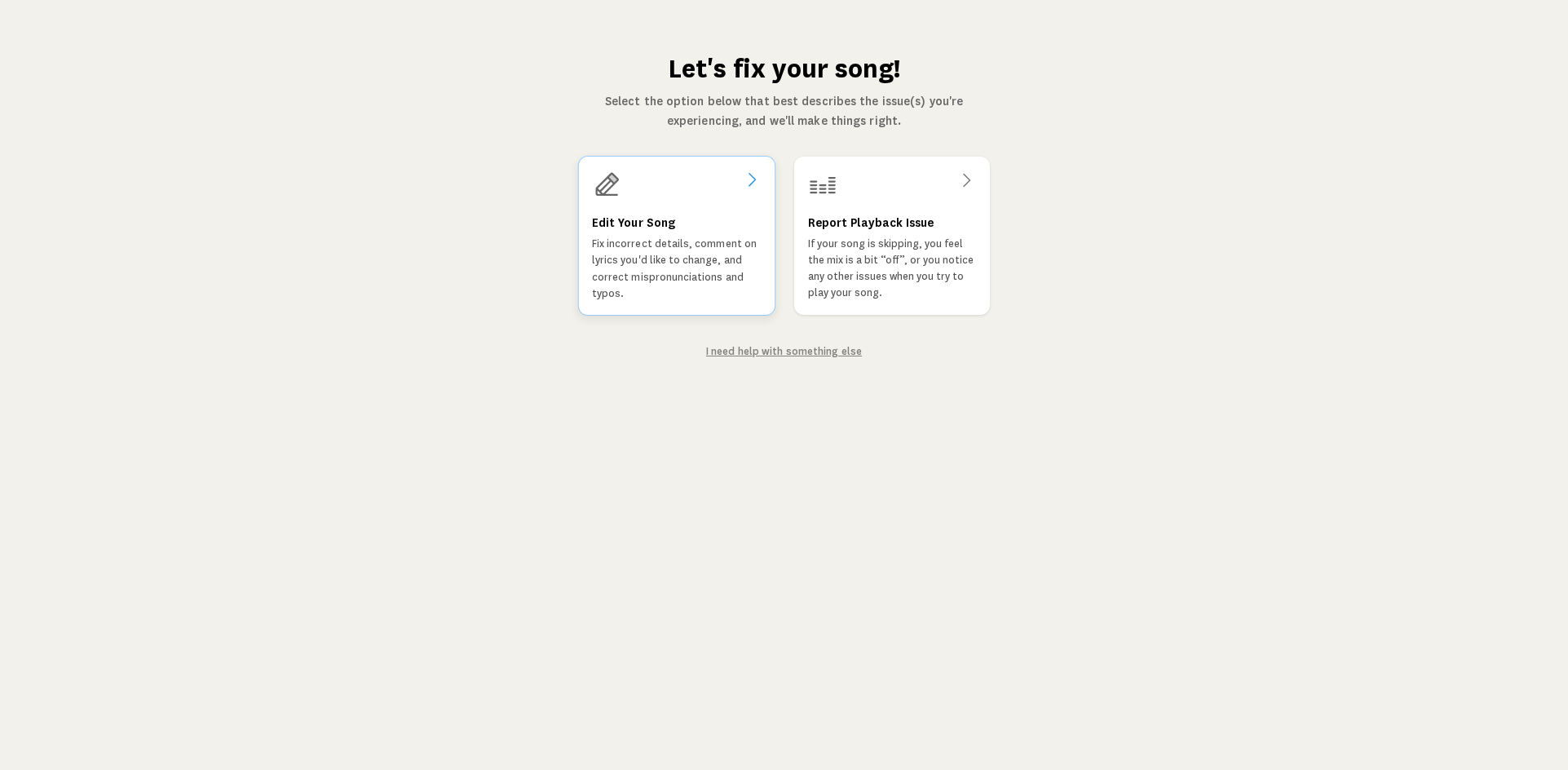
click at [606, 184] on icon at bounding box center [606, 185] width 30 height 30
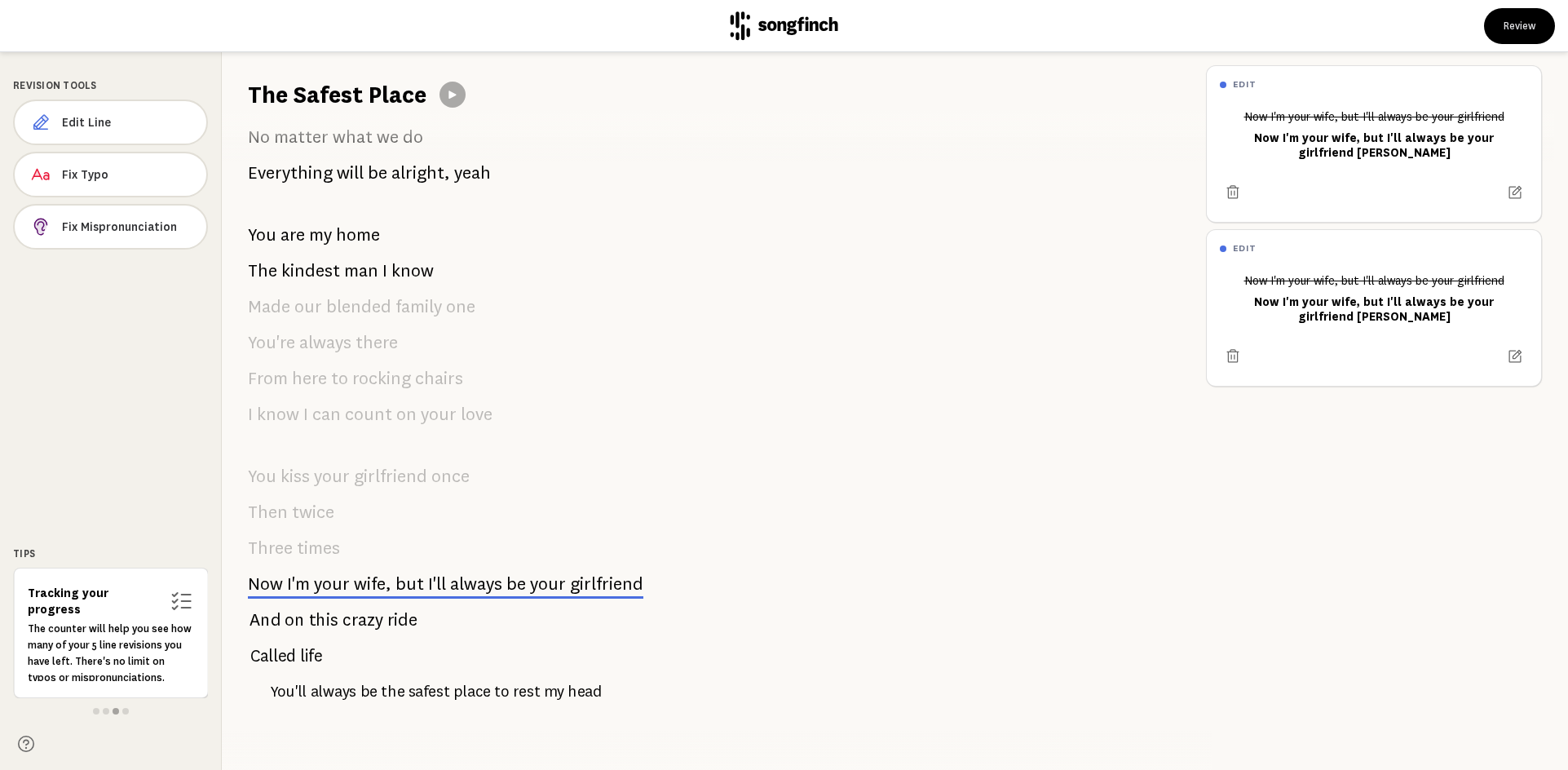
scroll to position [978, 0]
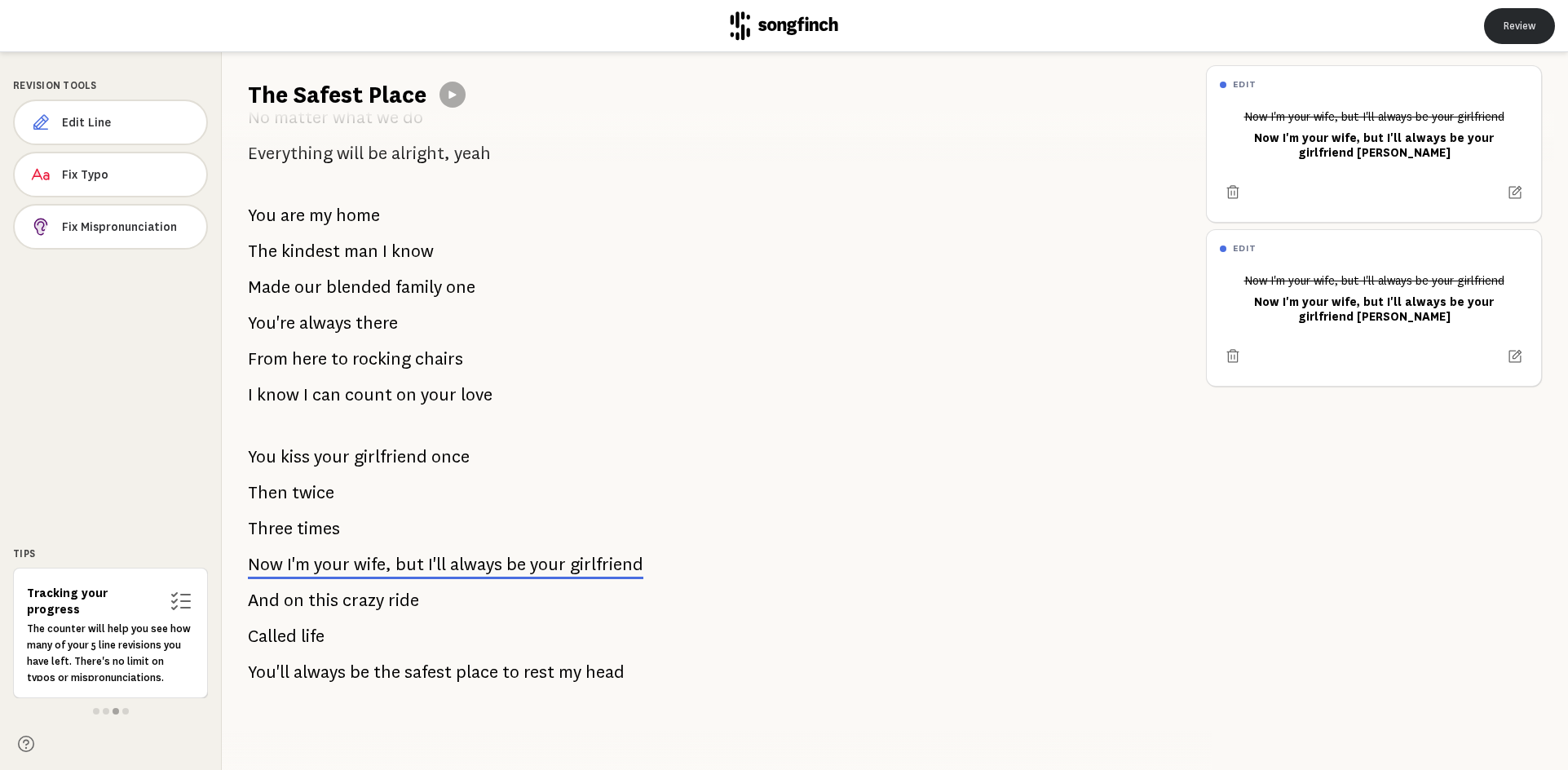
click at [1512, 26] on button "Review" at bounding box center [1519, 26] width 71 height 36
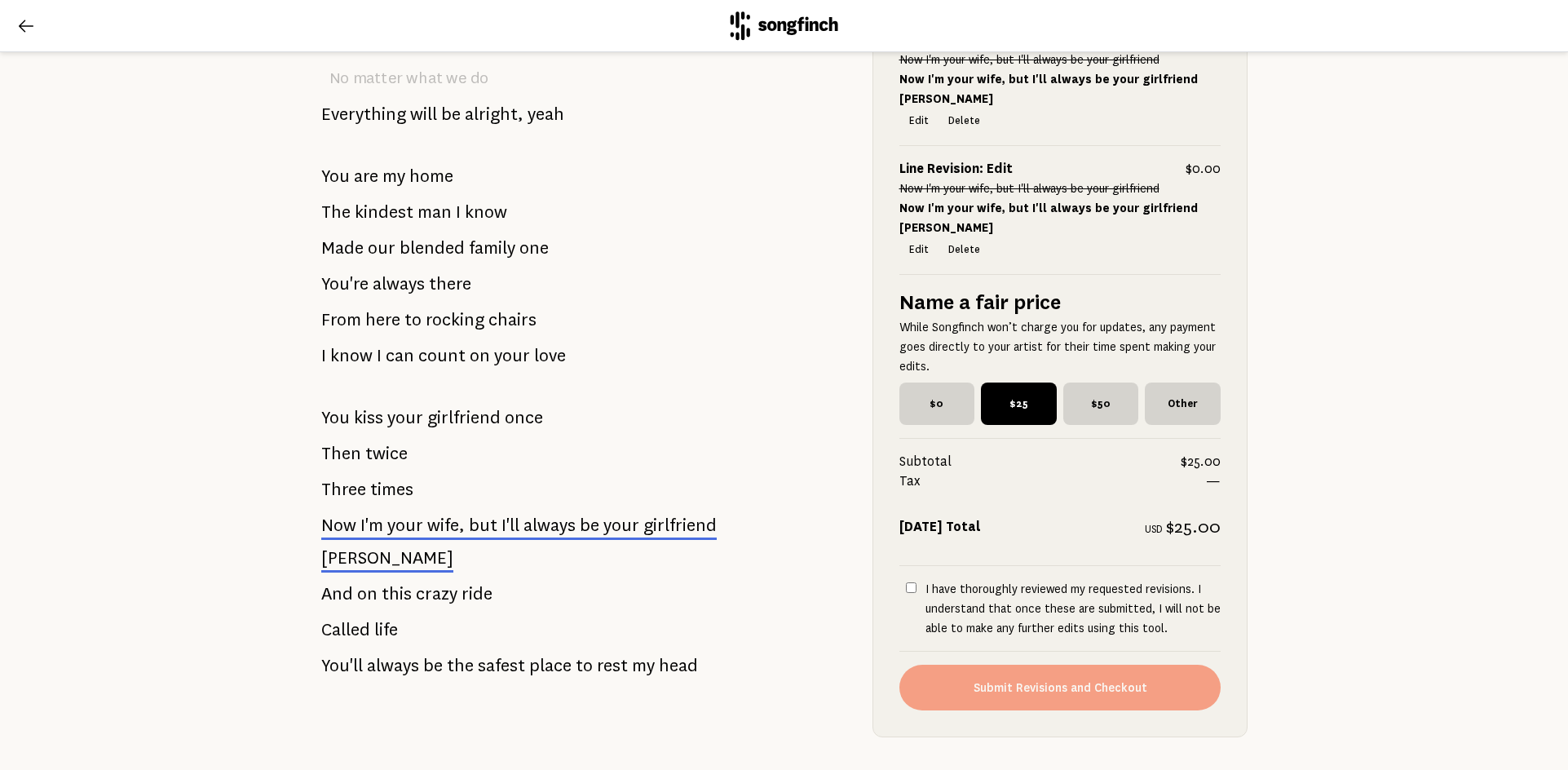
scroll to position [1205, 0]
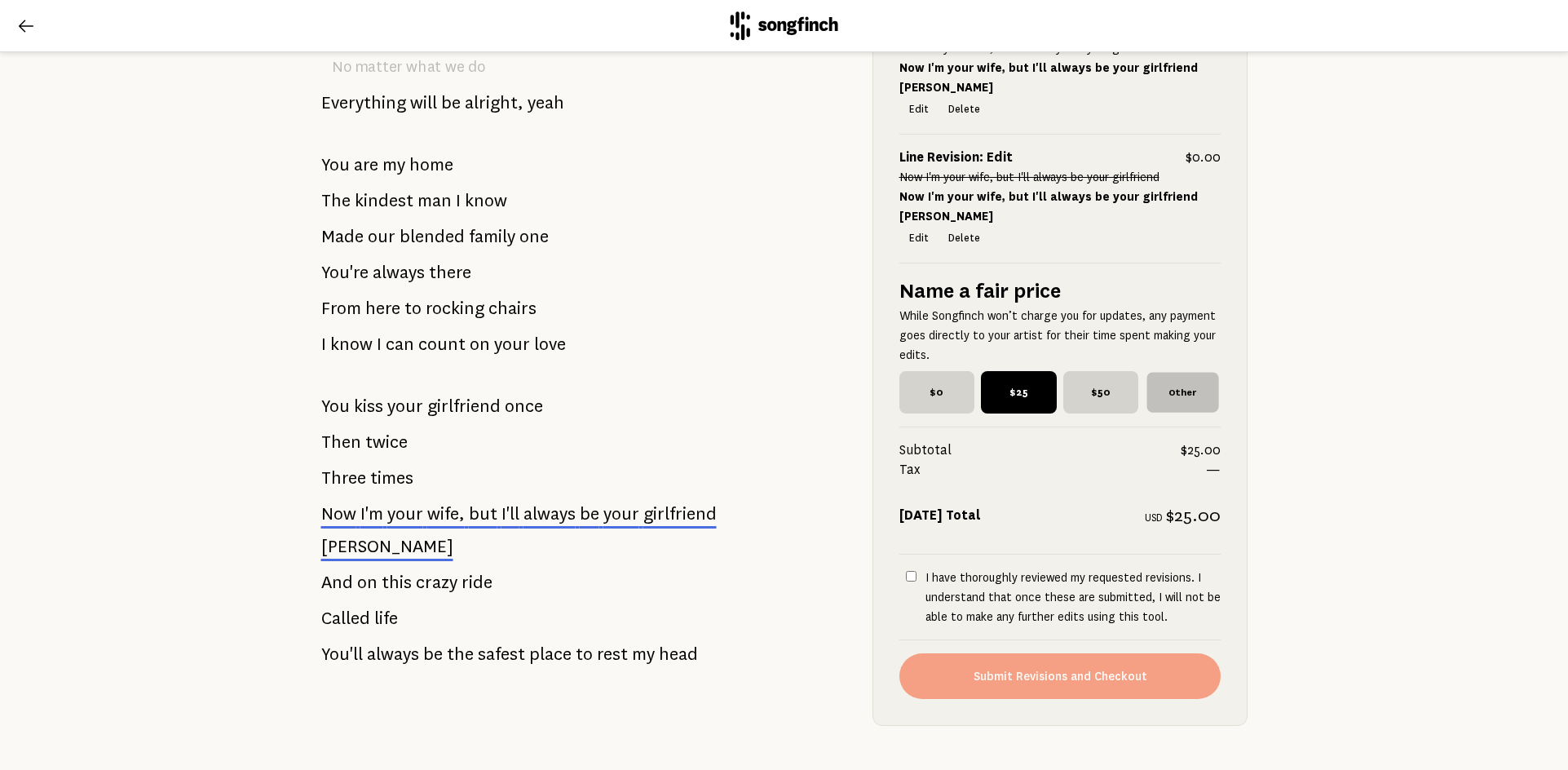
click at [1181, 372] on span "Other" at bounding box center [1182, 392] width 71 height 40
click at [1155, 371] on input "Other" at bounding box center [1150, 376] width 11 height 11
checkbox input "true"
radio input "false"
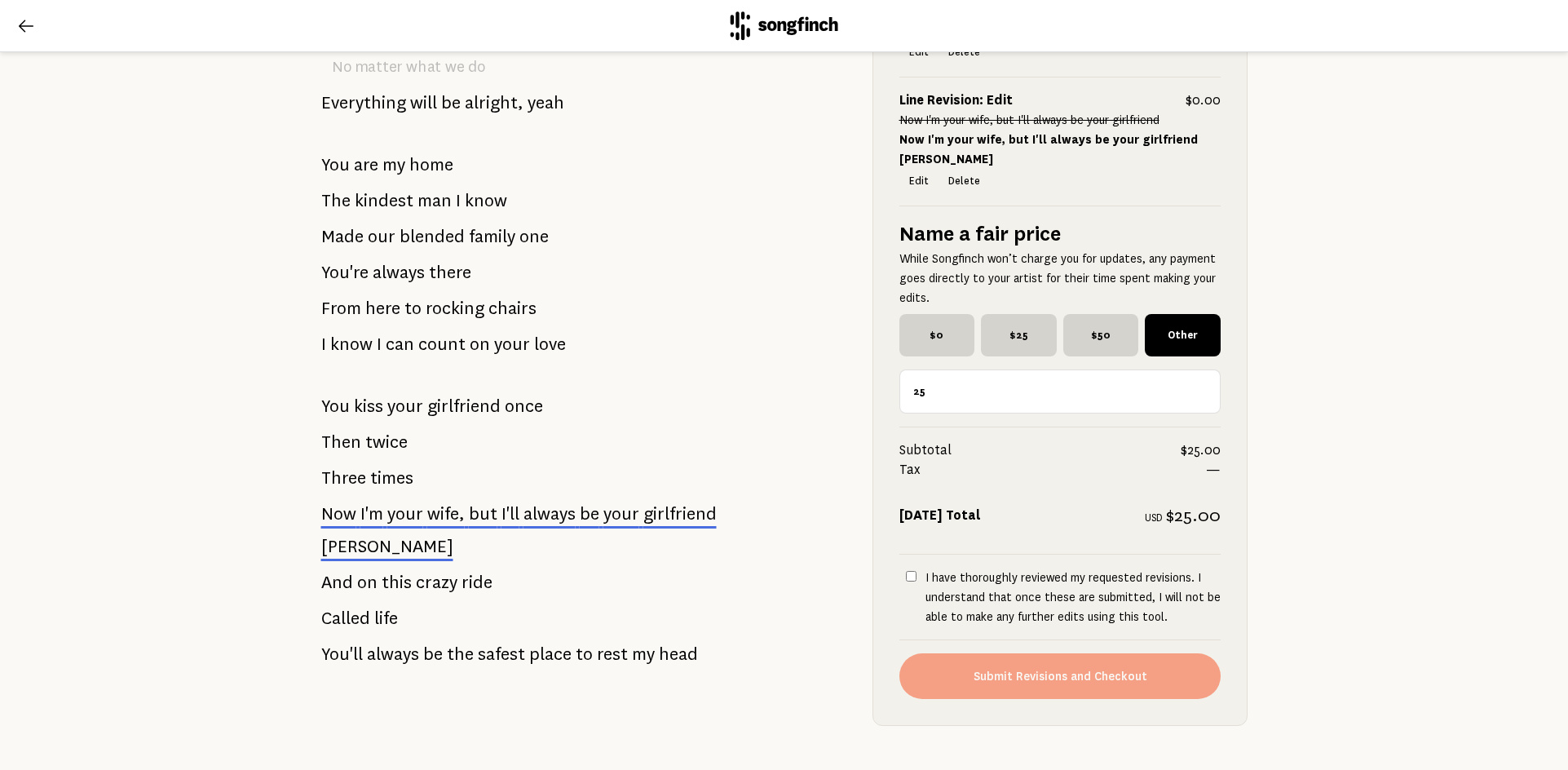
click at [926, 369] on input "25" at bounding box center [1059, 392] width 321 height 44
type input "2"
type input "10"
click at [906, 571] on input "I have thoroughly reviewed my requested revisions. I understand that once these…" at bounding box center [911, 575] width 11 height 11
checkbox input "true"
